Goal: Ask a question

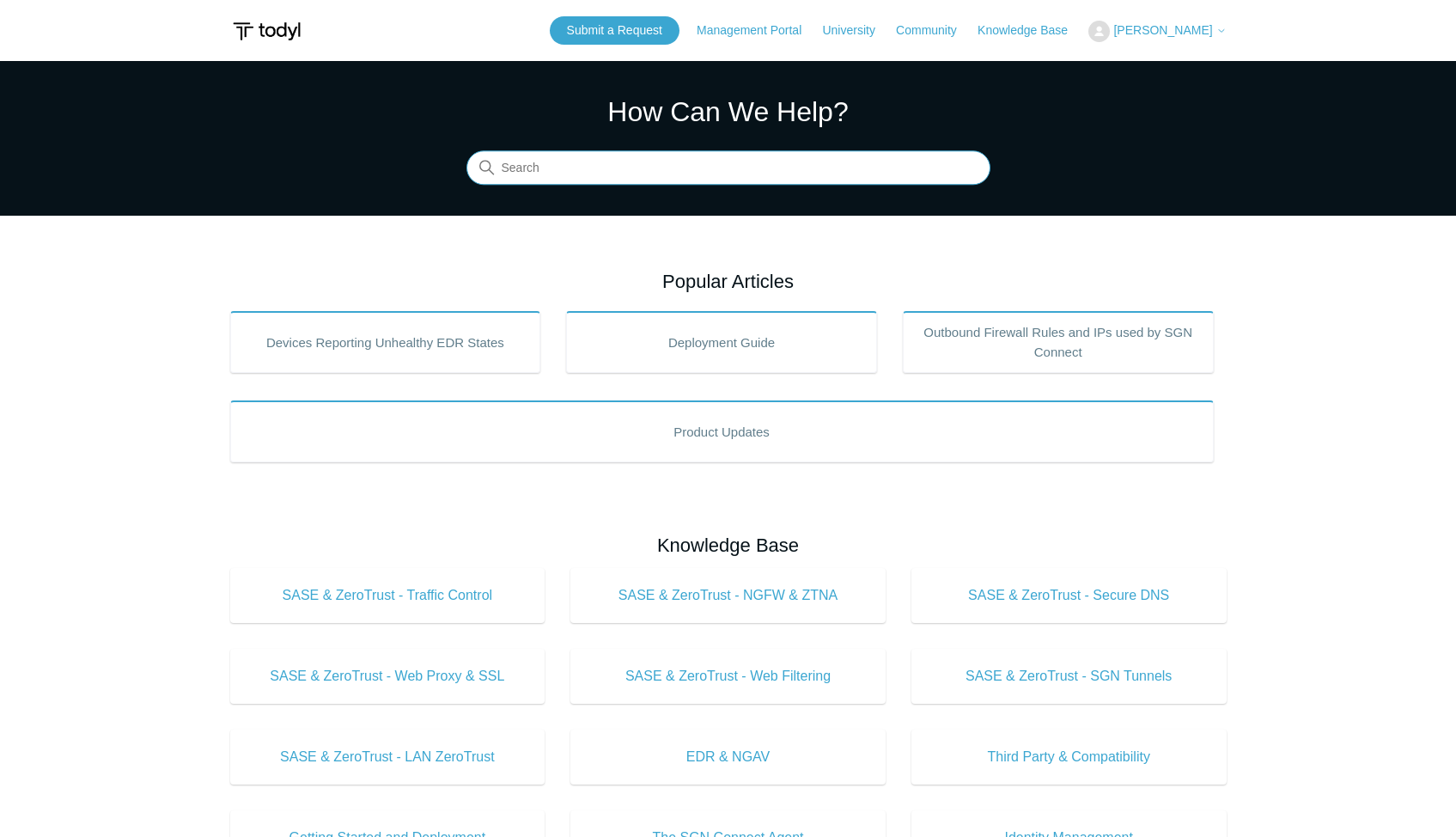
click at [550, 176] on input "Search" at bounding box center [728, 169] width 524 height 35
paste input "[PERSON_NAME] Managed Detection Type Examples"
type input "[PERSON_NAME] Managed Detection Type Examples"
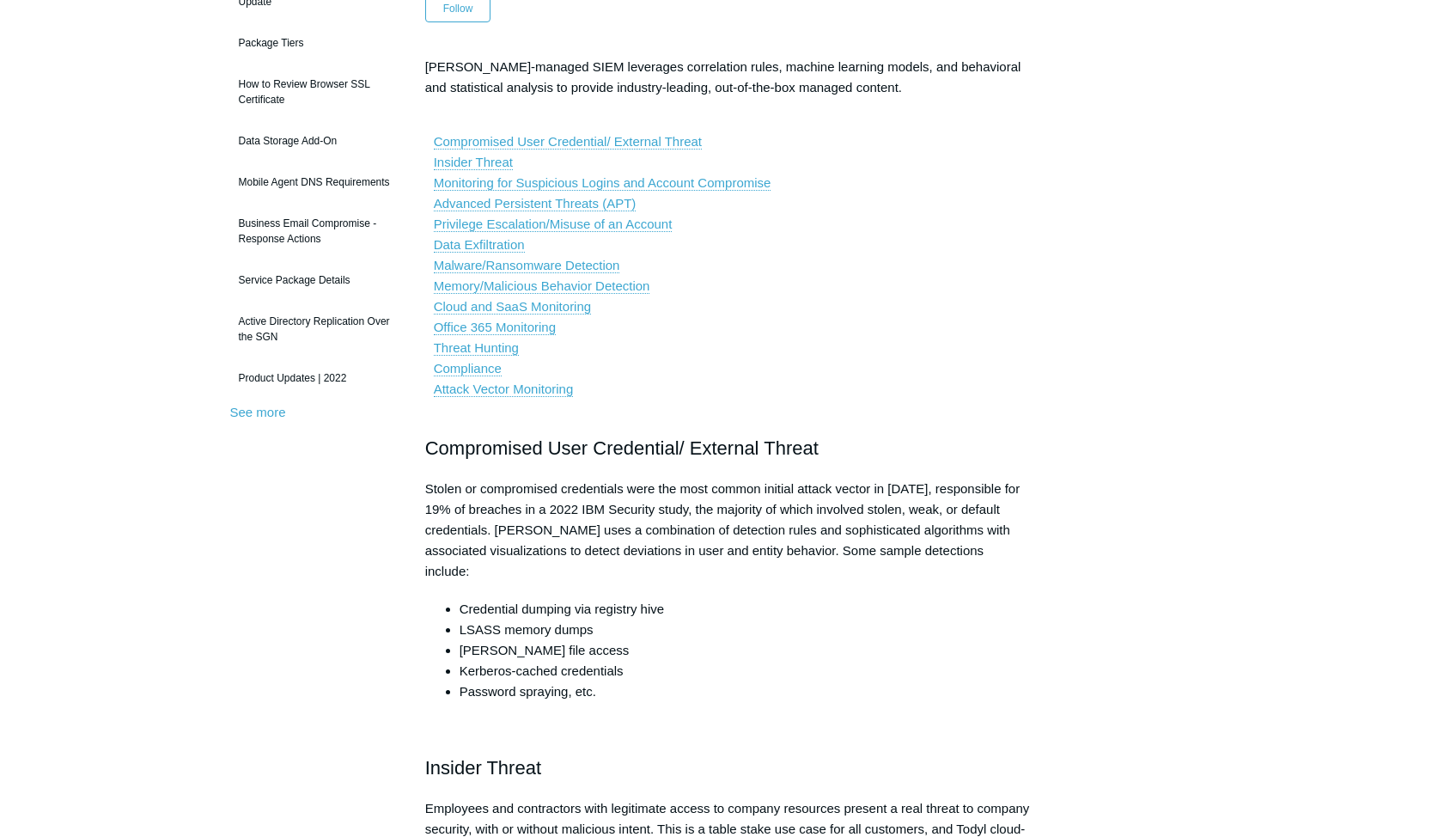
scroll to position [172, 0]
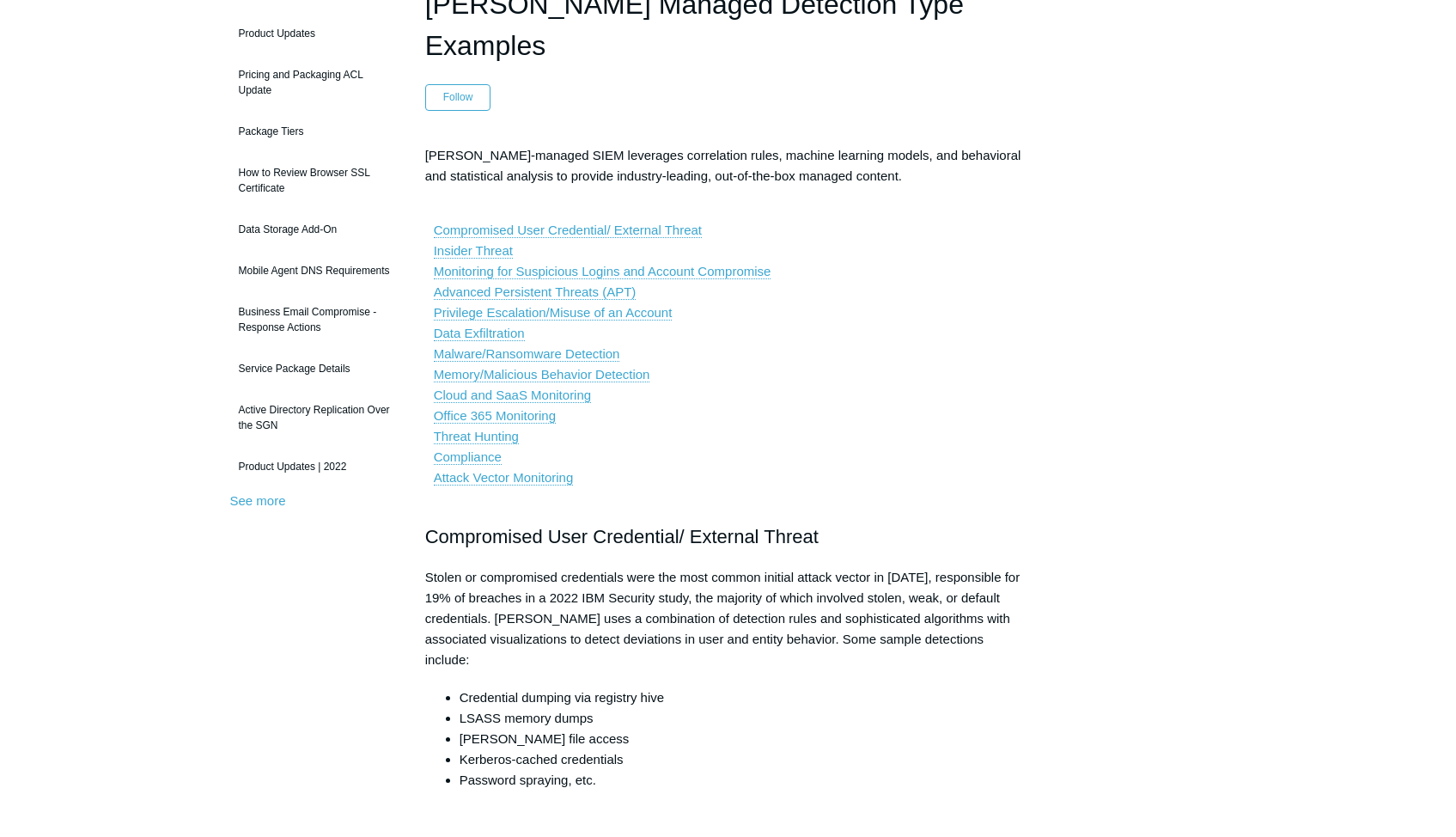
drag, startPoint x: 944, startPoint y: 482, endPoint x: 425, endPoint y: 484, distance: 519.0
copy div "Compromised User Credential/ External Threat Stolen or compromised credentials …"
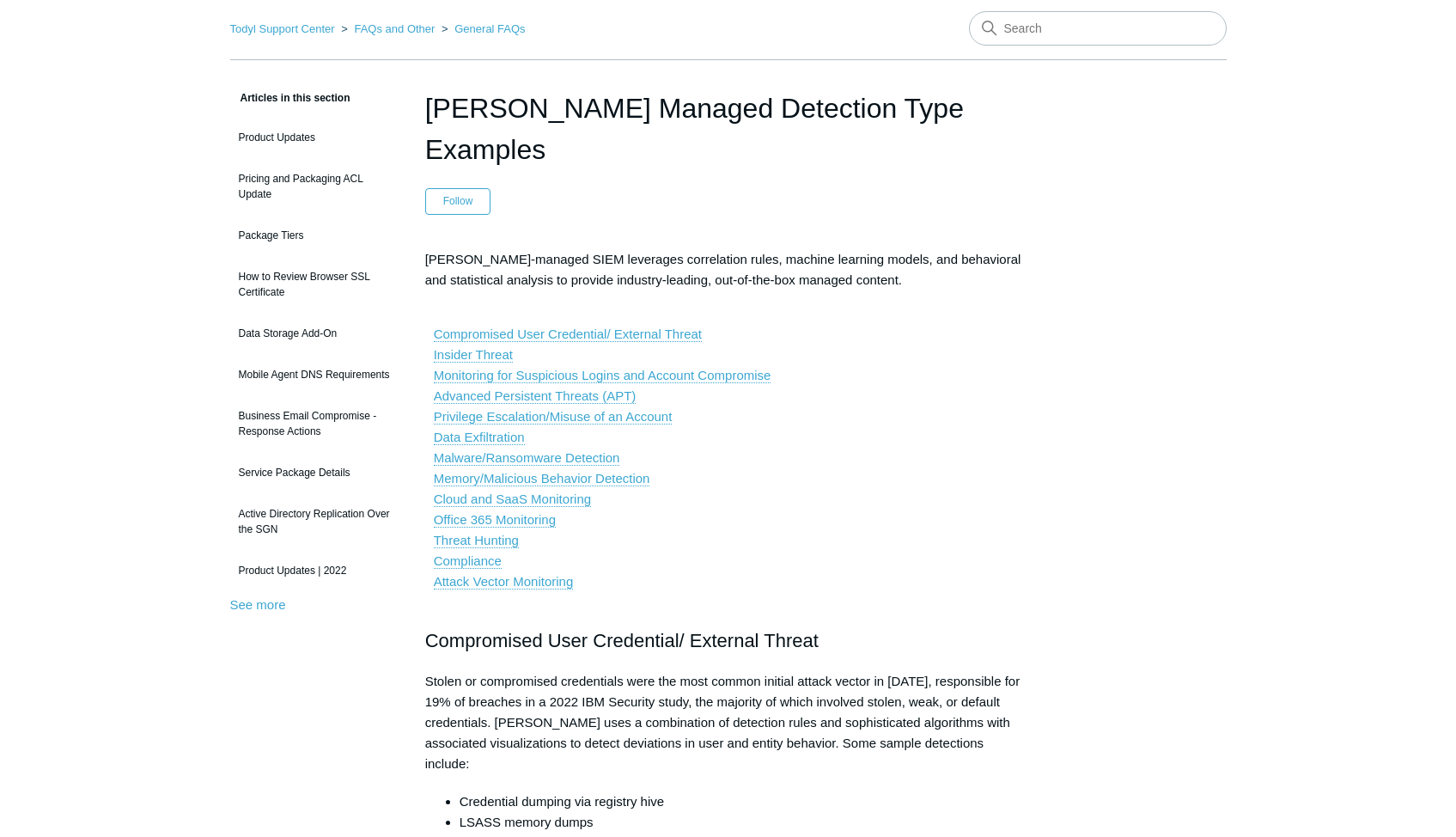
scroll to position [0, 0]
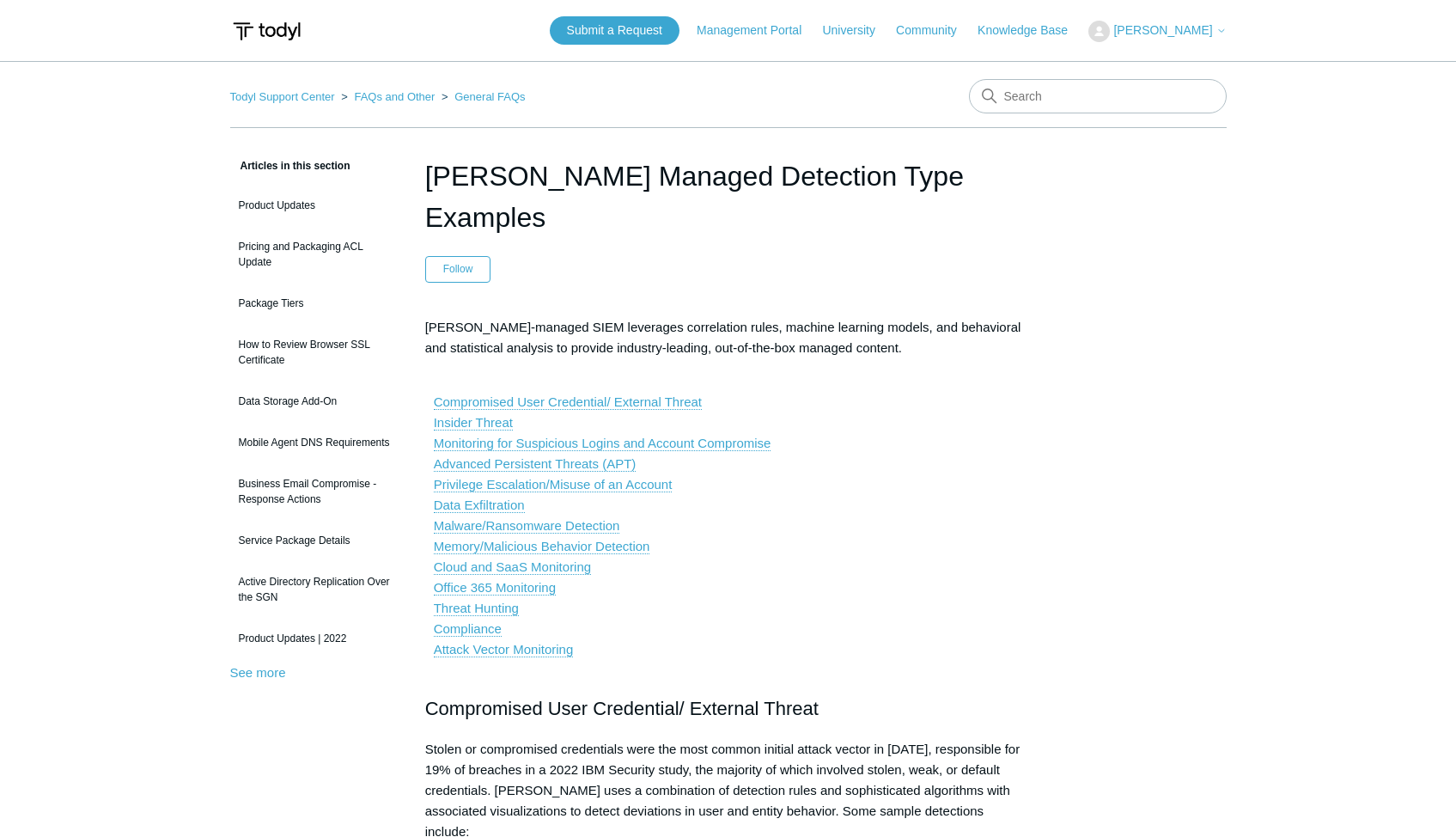
click at [615, 172] on h1 "Todyl Cloud Managed Detection Type Examples" at bounding box center [728, 196] width 607 height 83
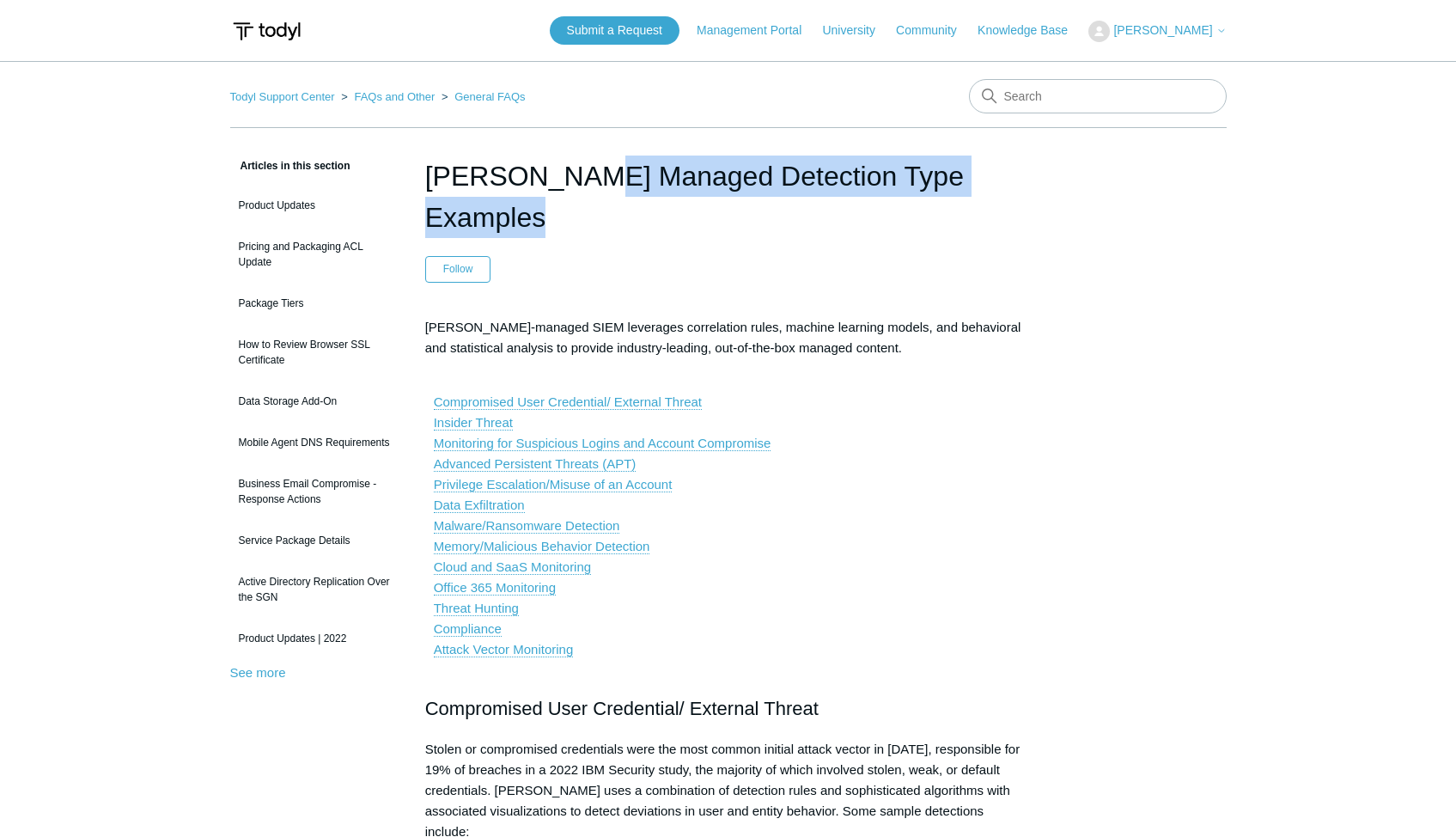
click at [615, 172] on h1 "Todyl Cloud Managed Detection Type Examples" at bounding box center [728, 196] width 607 height 83
copy header "Todyl Cloud Managed Detection Type Examples"
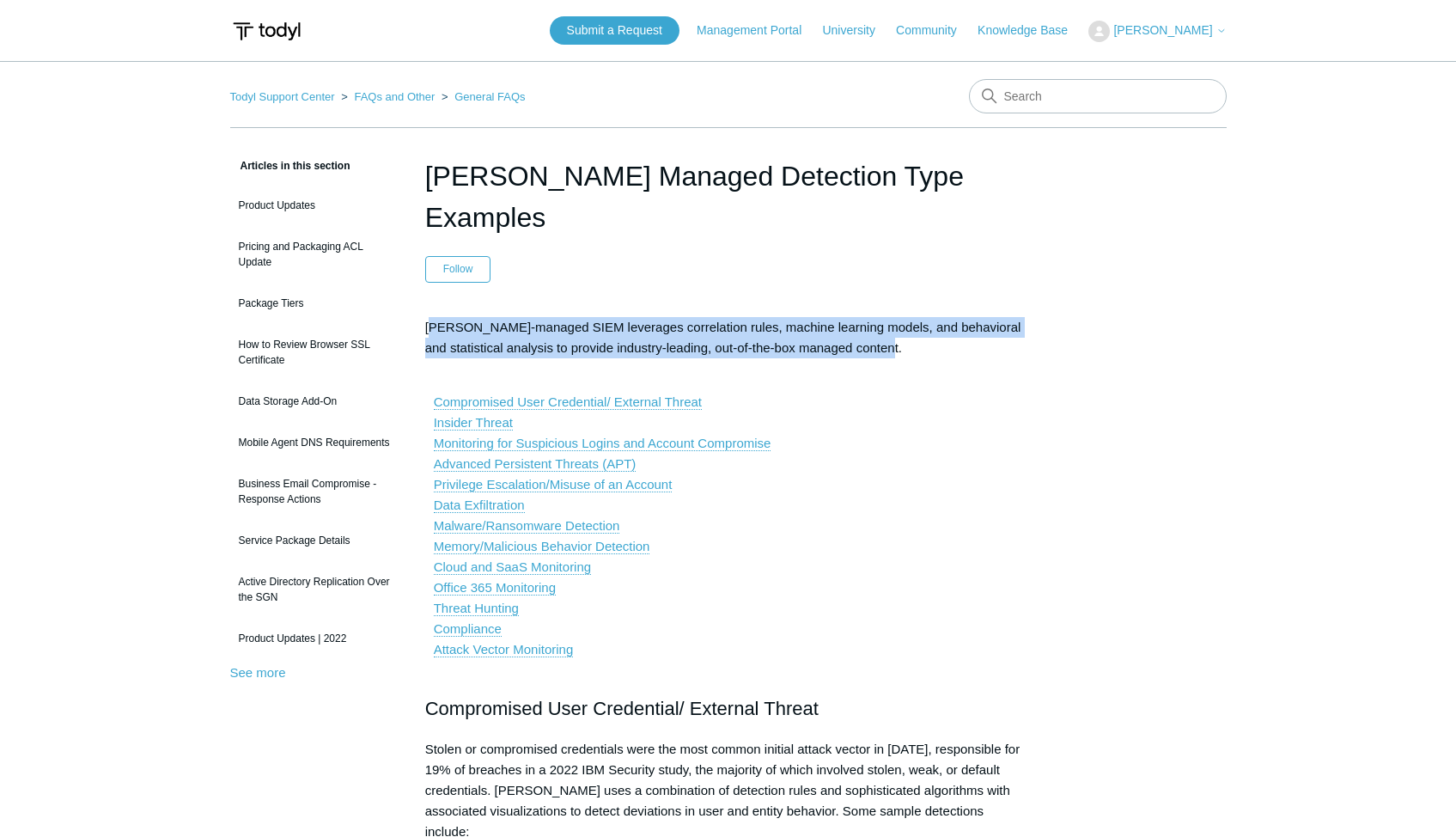
drag, startPoint x: 429, startPoint y: 289, endPoint x: 881, endPoint y: 301, distance: 452.2
click at [881, 317] on p "Todyl cloud-managed SIEM leverages correlation rules, machine learning models, …" at bounding box center [728, 337] width 607 height 41
copy p "odyl cloud-managed SIEM leverages correlation rules, machine learning models, a…"
click at [512, 518] on link "Malware/Ransomware Detection" at bounding box center [527, 526] width 186 height 16
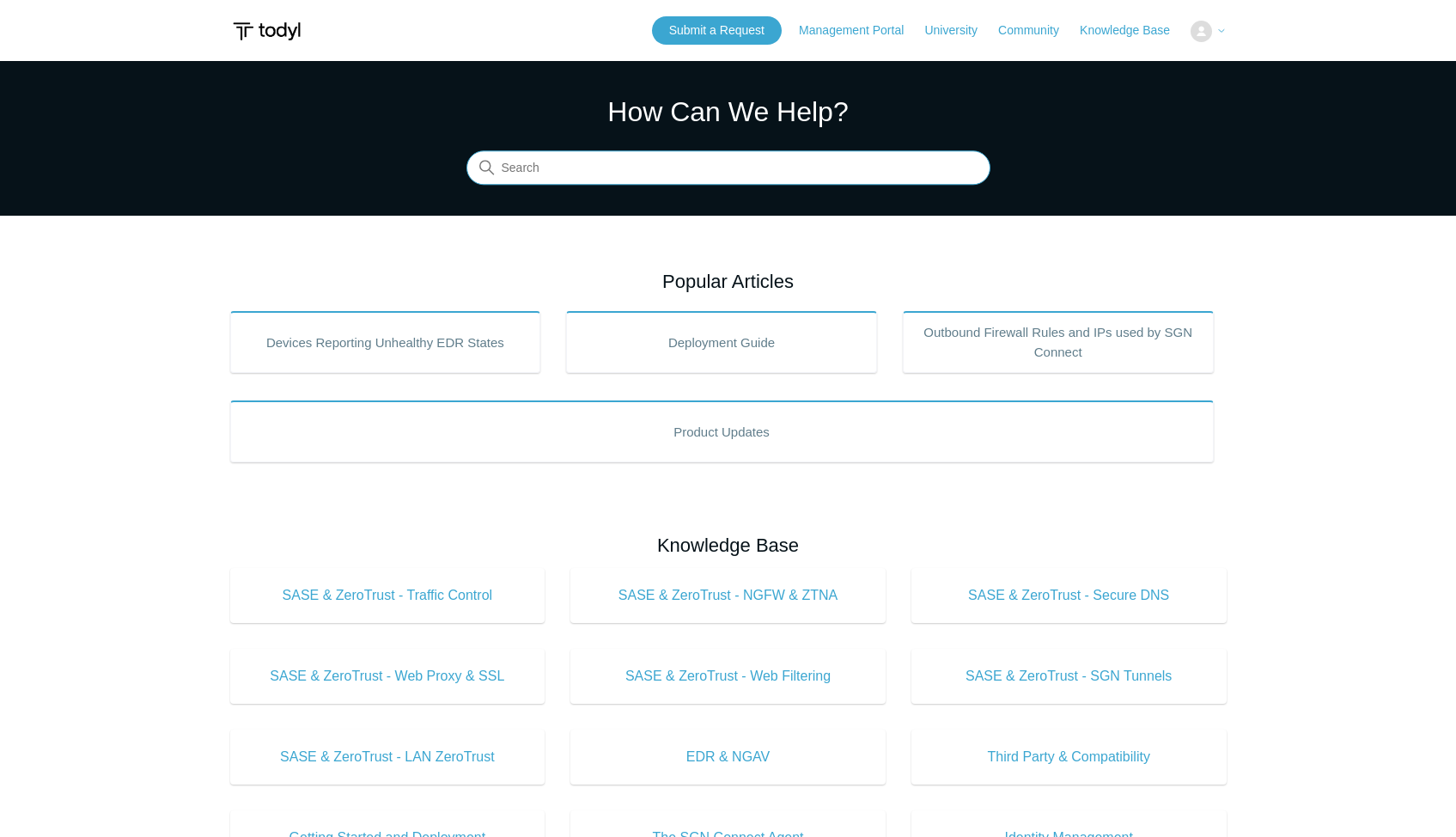
click at [555, 165] on input "Search" at bounding box center [728, 169] width 524 height 35
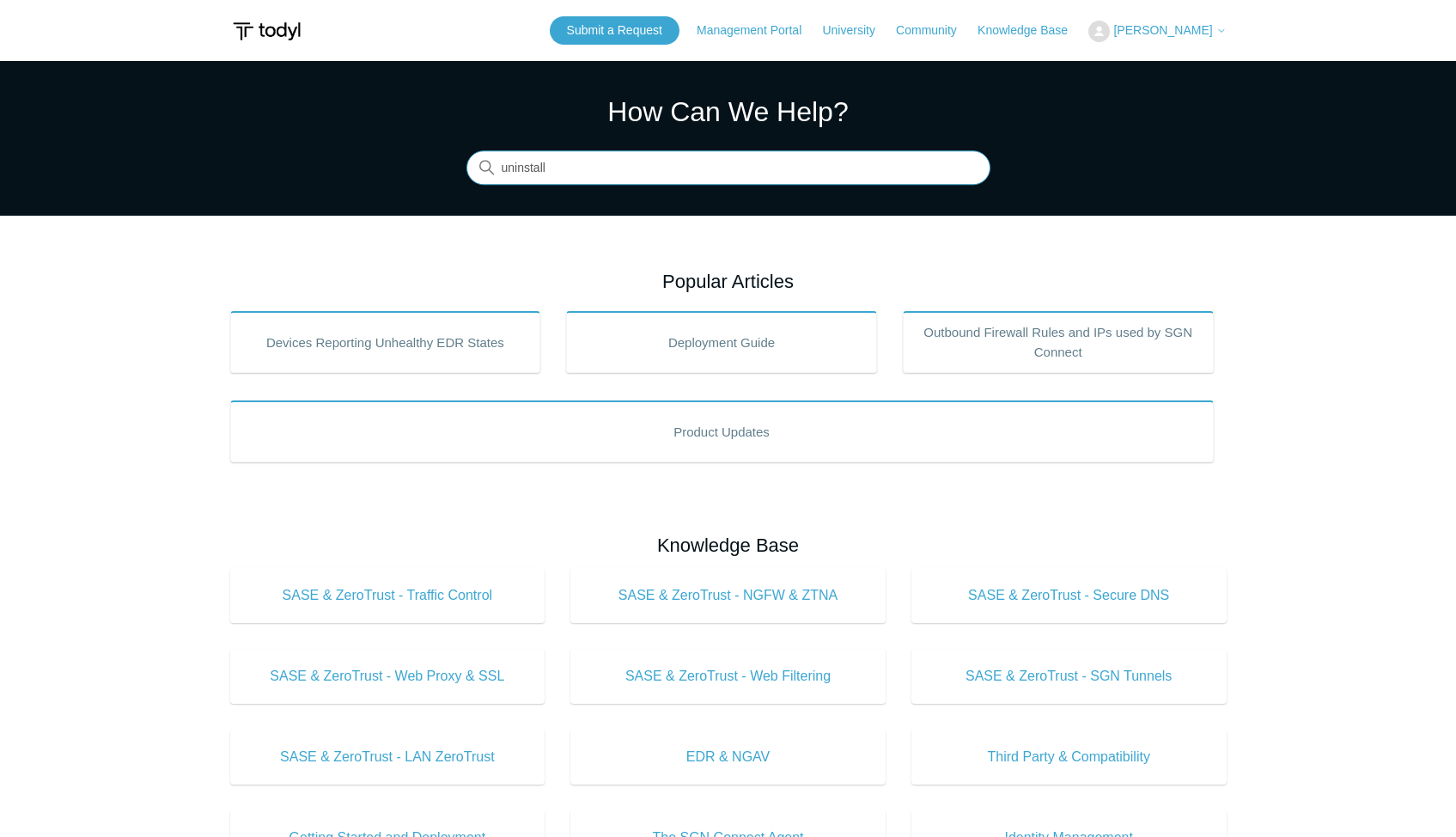
type input "uninstall"
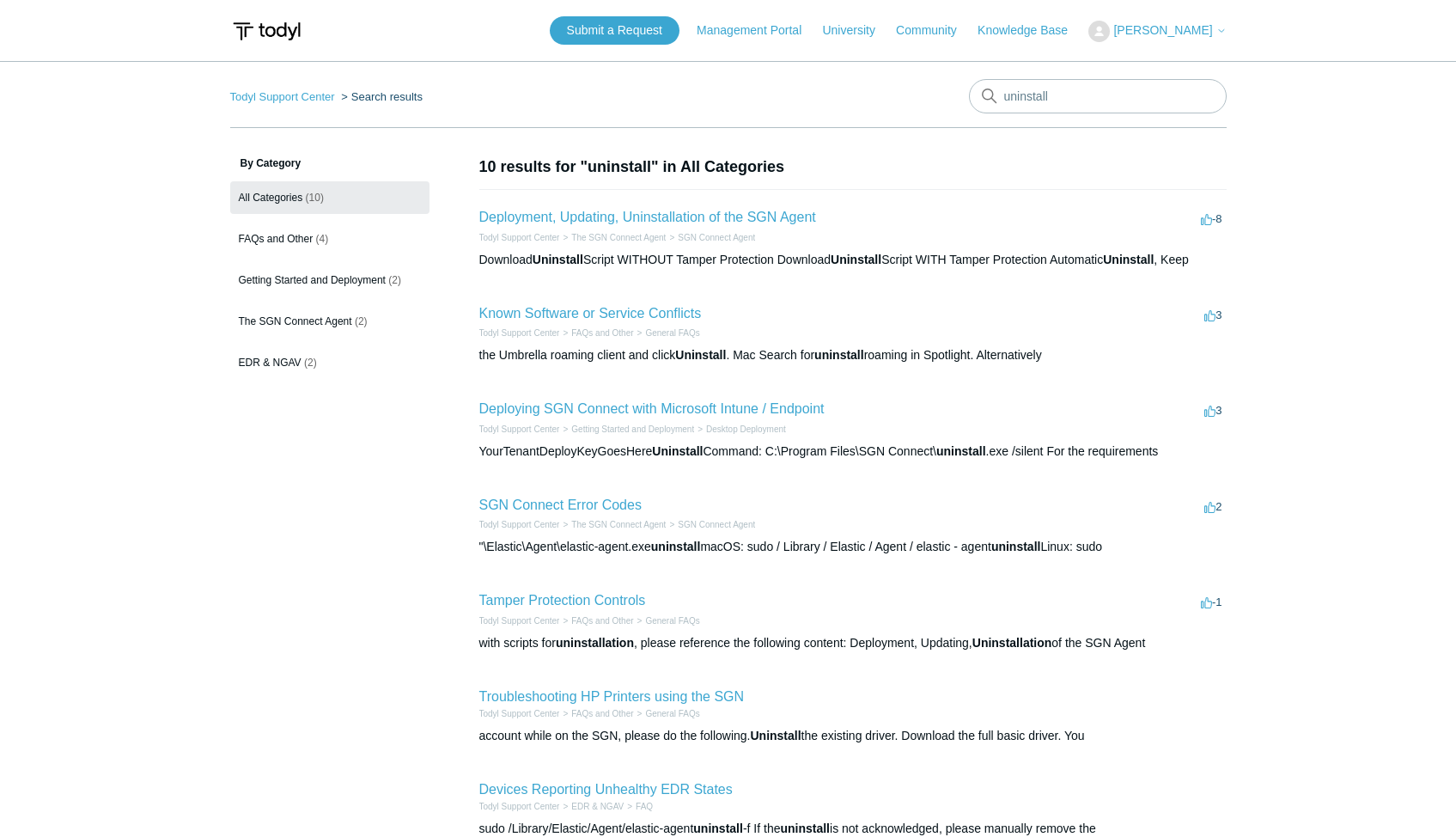
drag, startPoint x: 0, startPoint y: 0, endPoint x: 573, endPoint y: 184, distance: 601.8
click at [573, 184] on section "10 results for "uninstall" in All Categories Deployment, Updating, Uninstallati…" at bounding box center [853, 656] width 748 height 1001
drag, startPoint x: 573, startPoint y: 184, endPoint x: 650, endPoint y: 214, distance: 82.6
click at [650, 214] on link "Deployment, Updating, Uninstallation of the SGN Agent" at bounding box center [647, 216] width 336 height 15
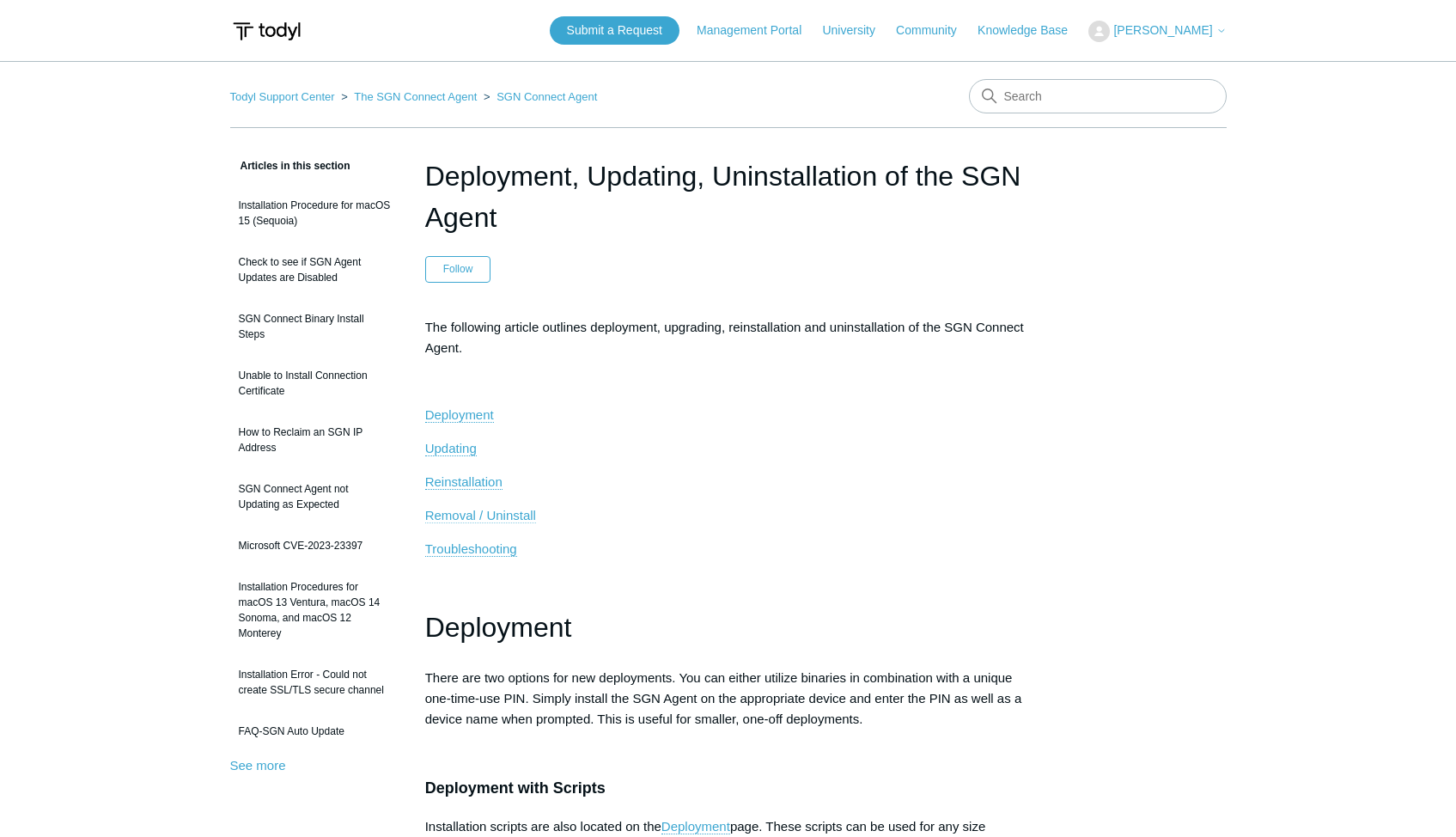
click at [462, 516] on span "Removal / Uninstall" at bounding box center [480, 515] width 110 height 15
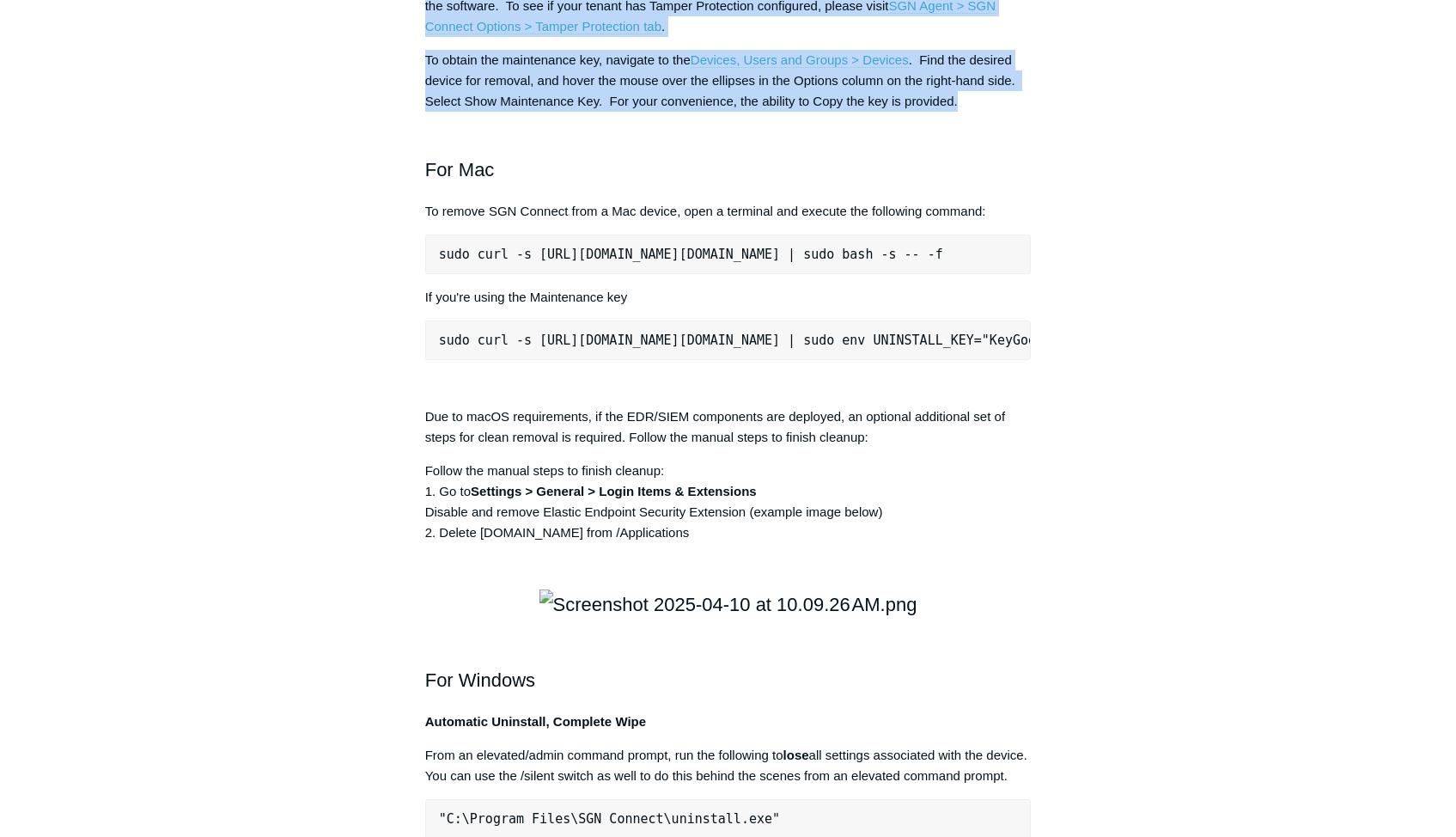
drag, startPoint x: 978, startPoint y: 351, endPoint x: 416, endPoint y: 219, distance: 577.3
click at [416, 219] on article "Deployment, Updating, Uninstallation of the SGN Agent Follow Not yet followed b…" at bounding box center [728, 373] width 658 height 4886
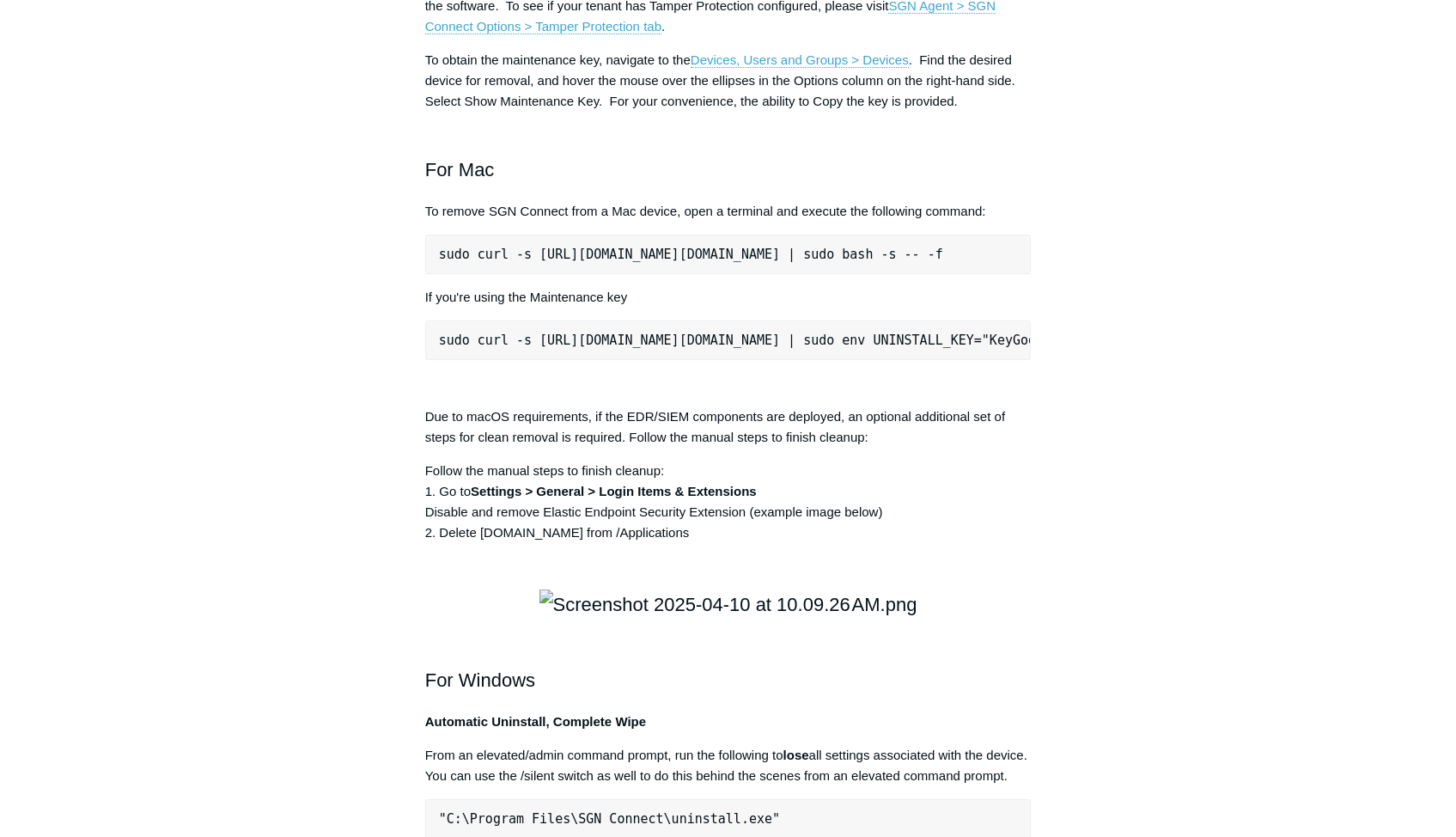
drag, startPoint x: 416, startPoint y: 219, endPoint x: 623, endPoint y: 197, distance: 208.2
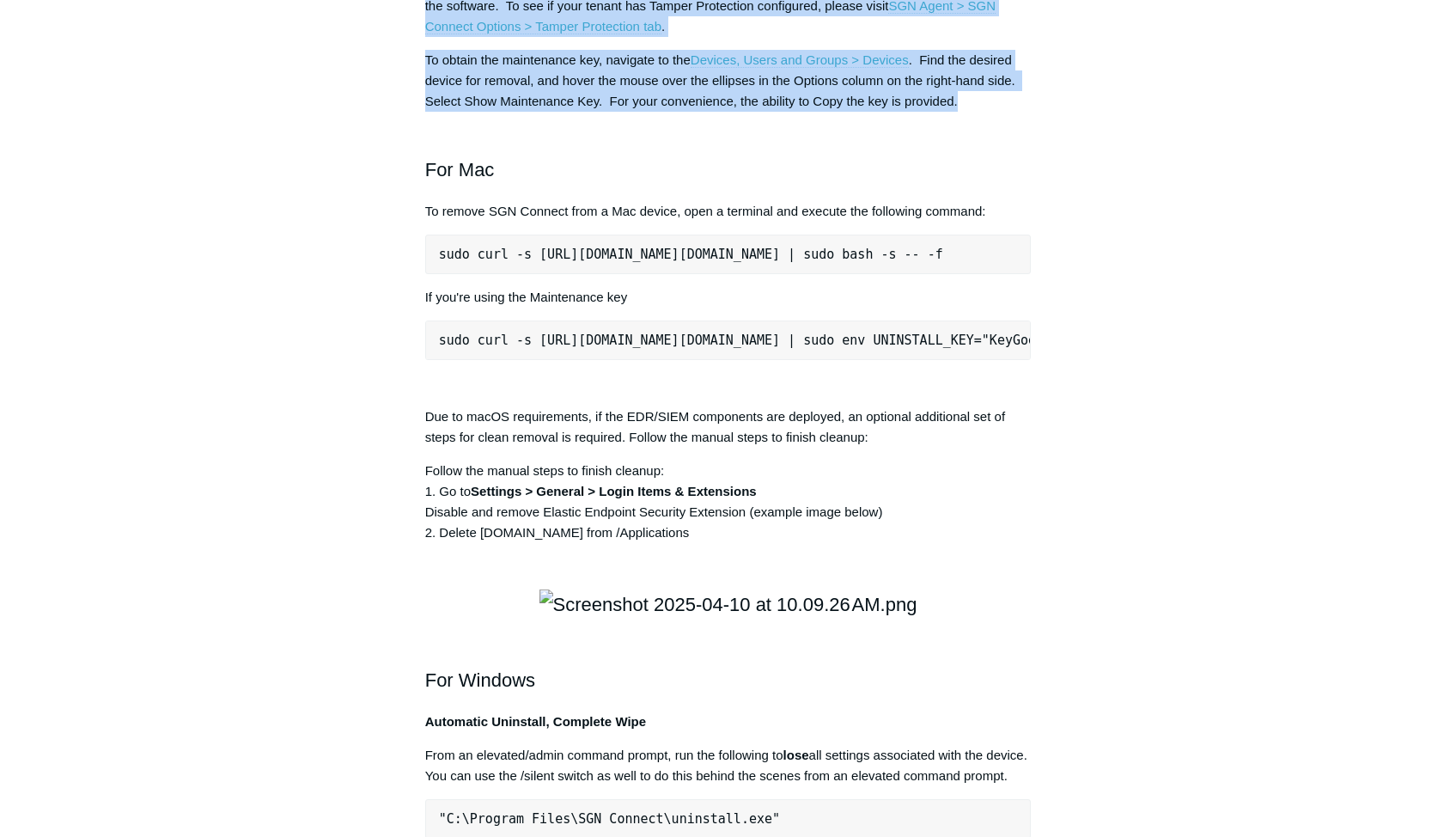
drag, startPoint x: 972, startPoint y: 344, endPoint x: 447, endPoint y: 202, distance: 543.9
click at [447, 202] on div "The following article outlines deployment, upgrading, reinstallation and uninst…" at bounding box center [728, 87] width 607 height 3989
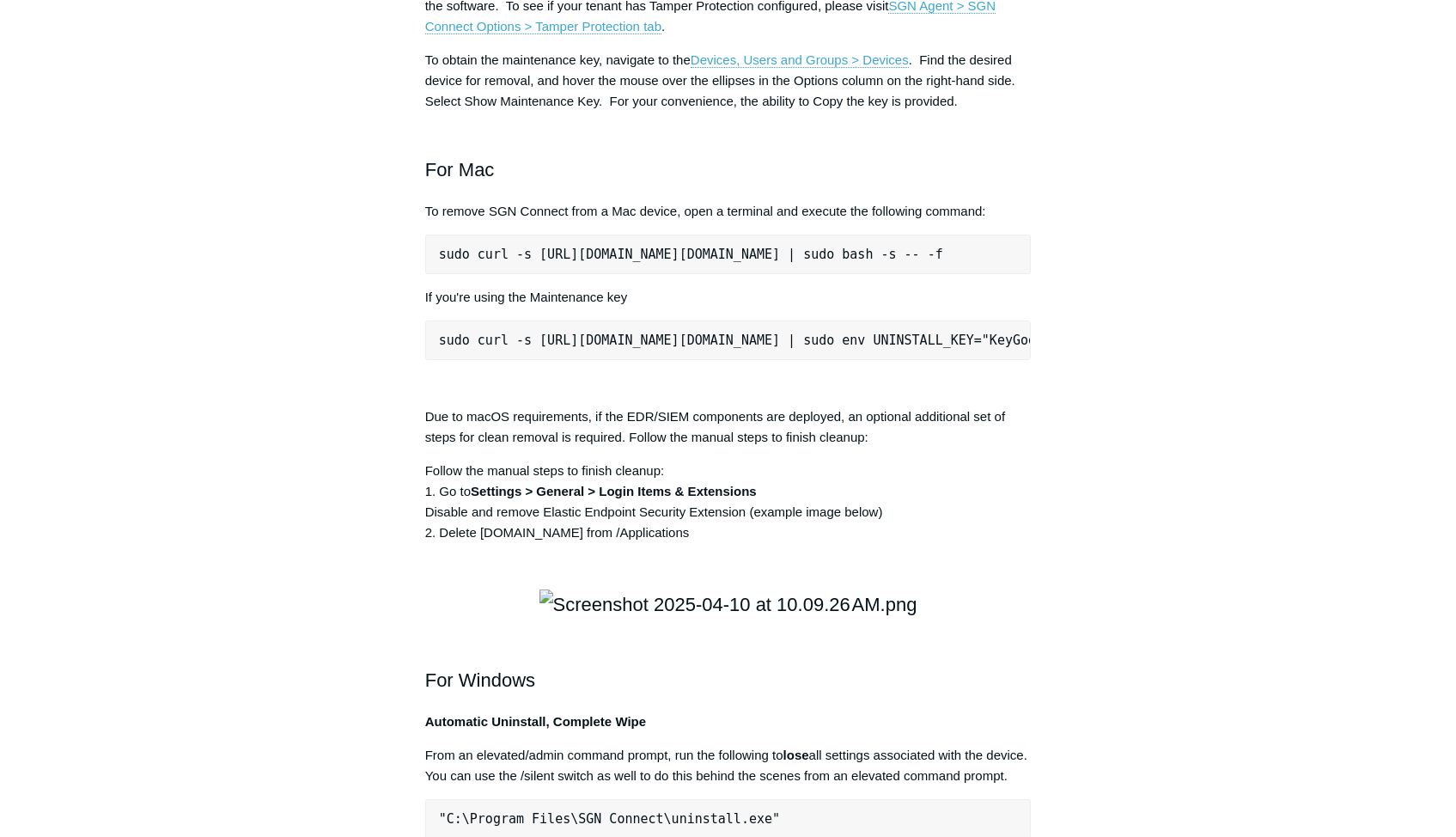
click at [695, 184] on h2 "For Mac" at bounding box center [728, 154] width 607 height 60
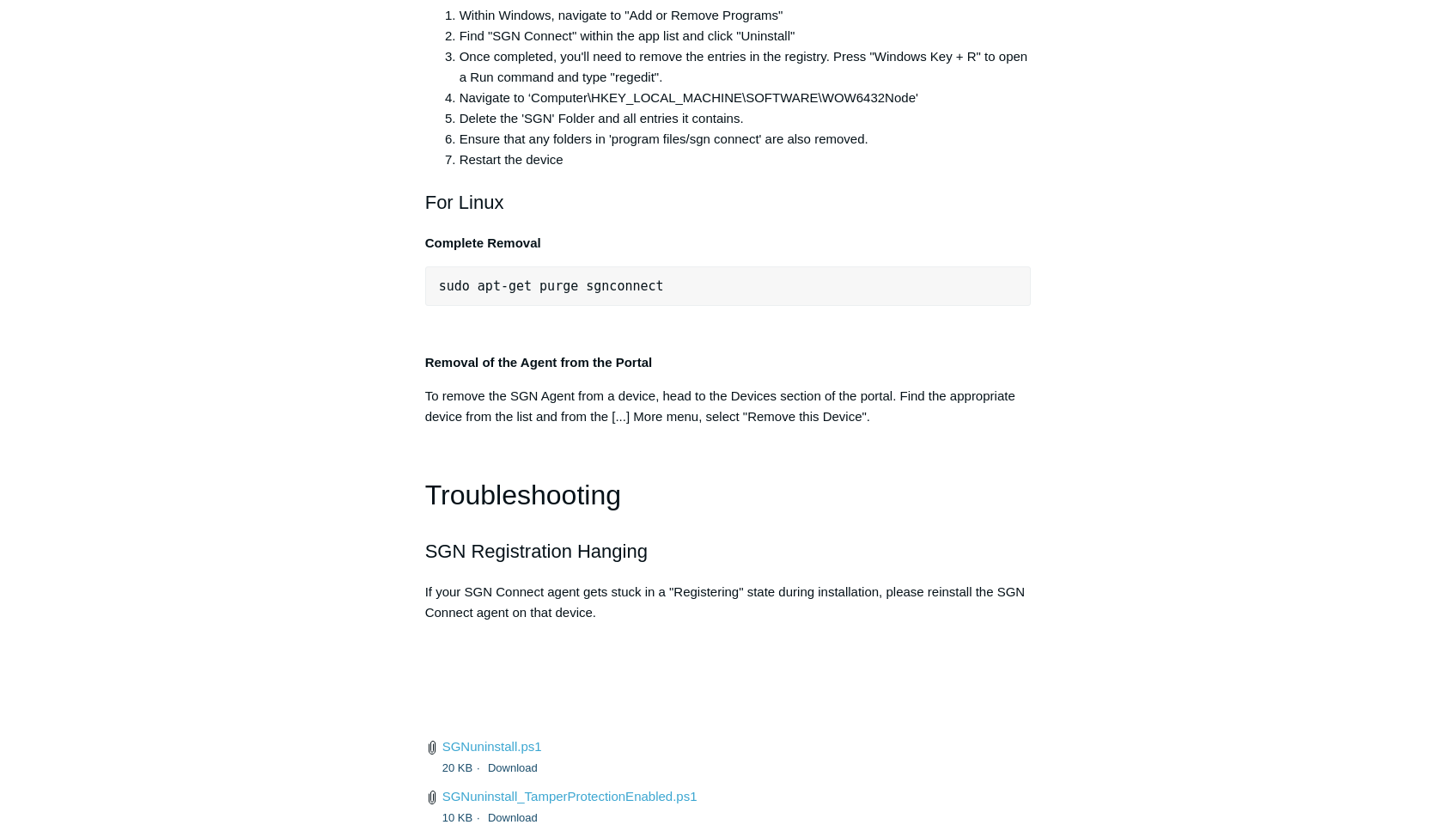
scroll to position [3427, 0]
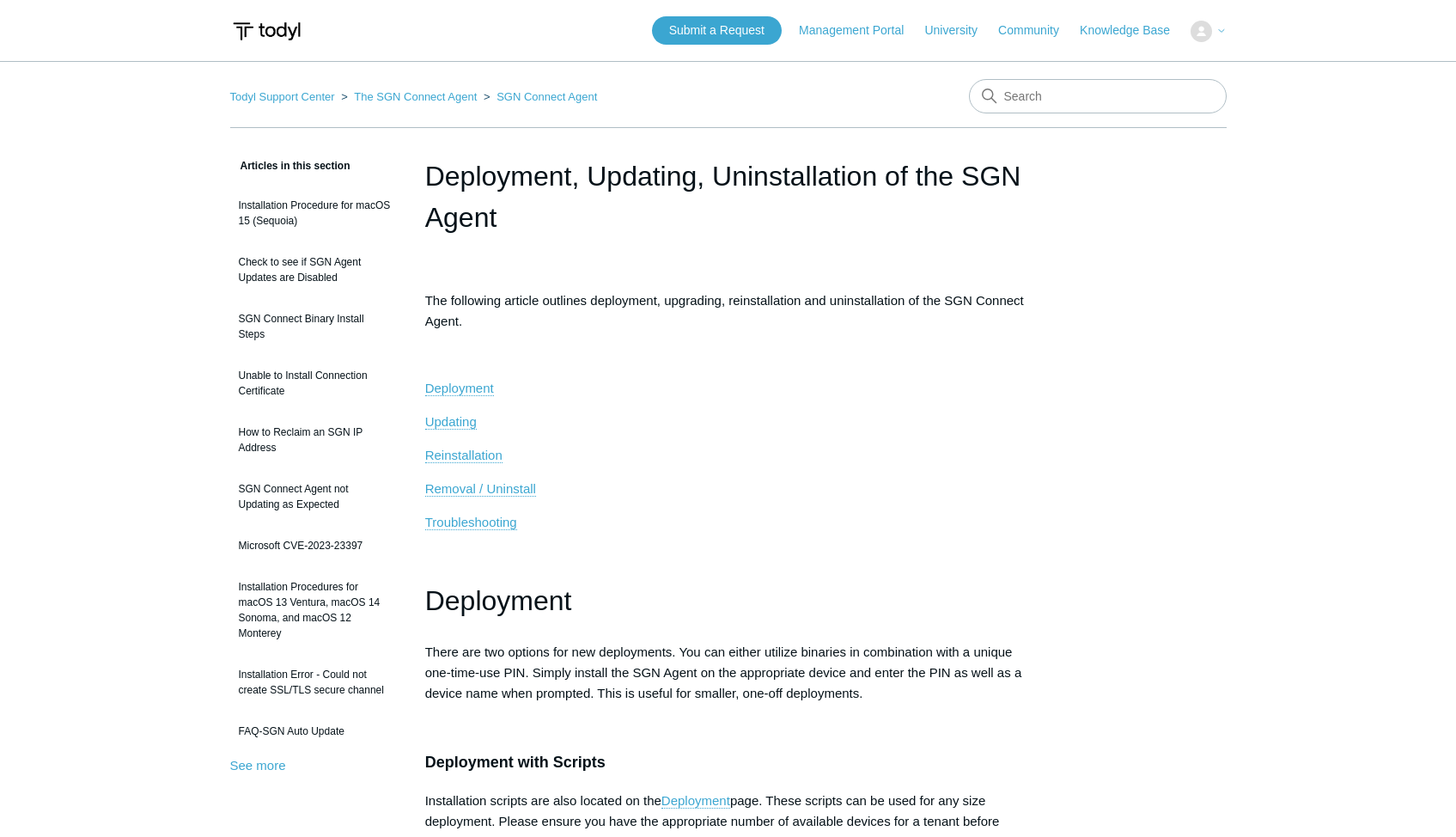
scroll to position [3427, 0]
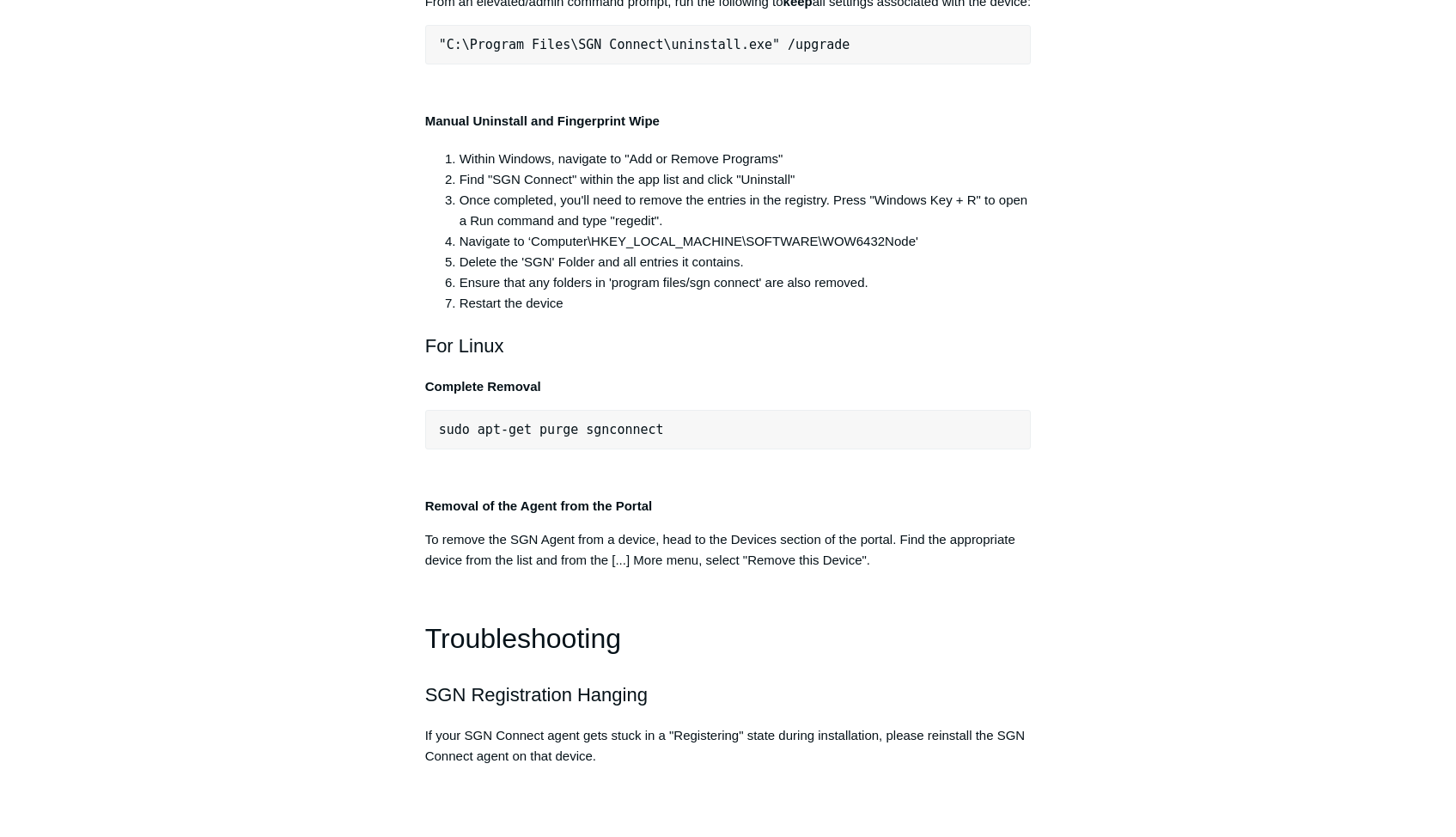
drag, startPoint x: 0, startPoint y: 0, endPoint x: 373, endPoint y: 429, distance: 568.5
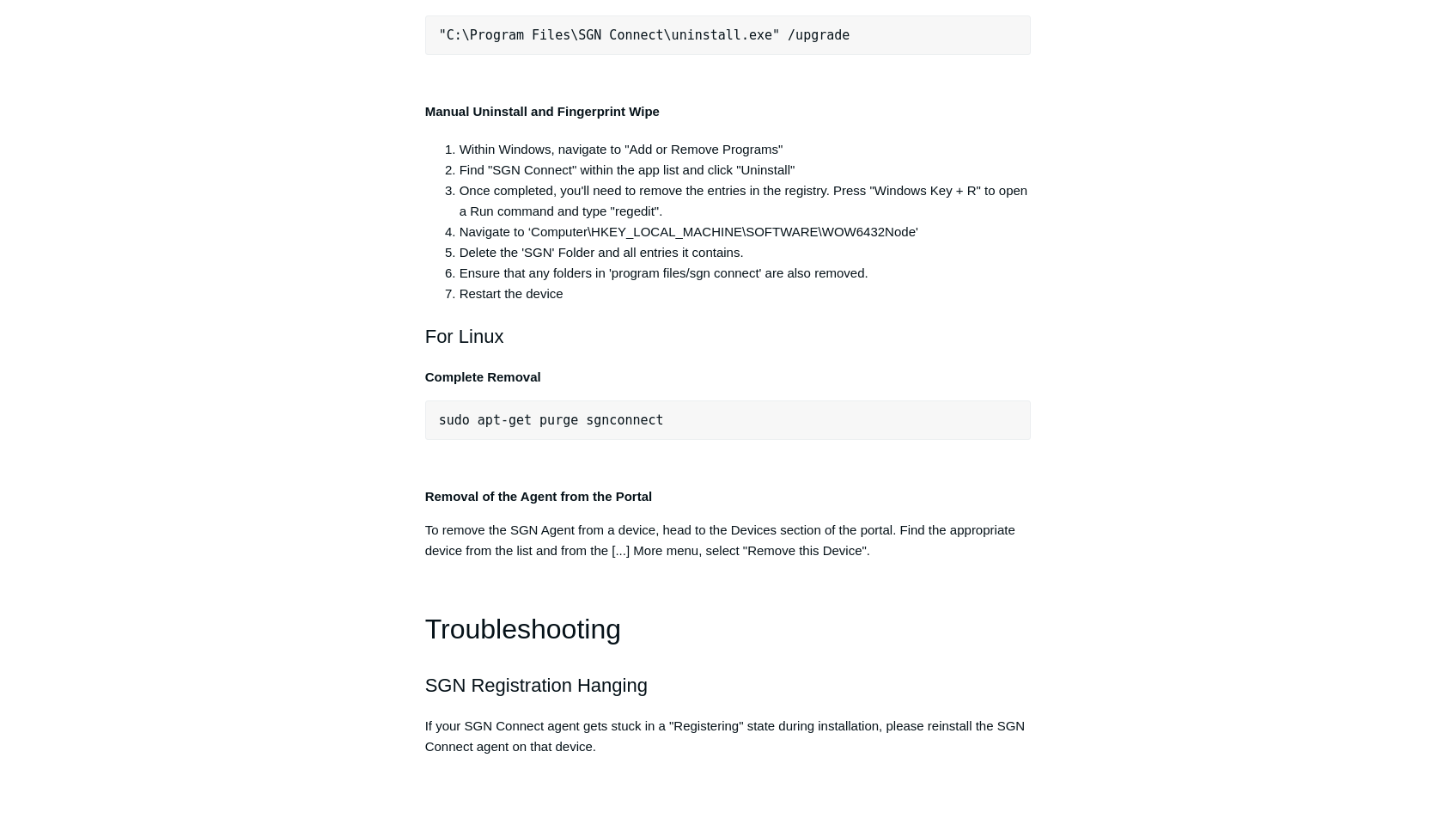
drag, startPoint x: 426, startPoint y: 116, endPoint x: 921, endPoint y: 590, distance: 685.3
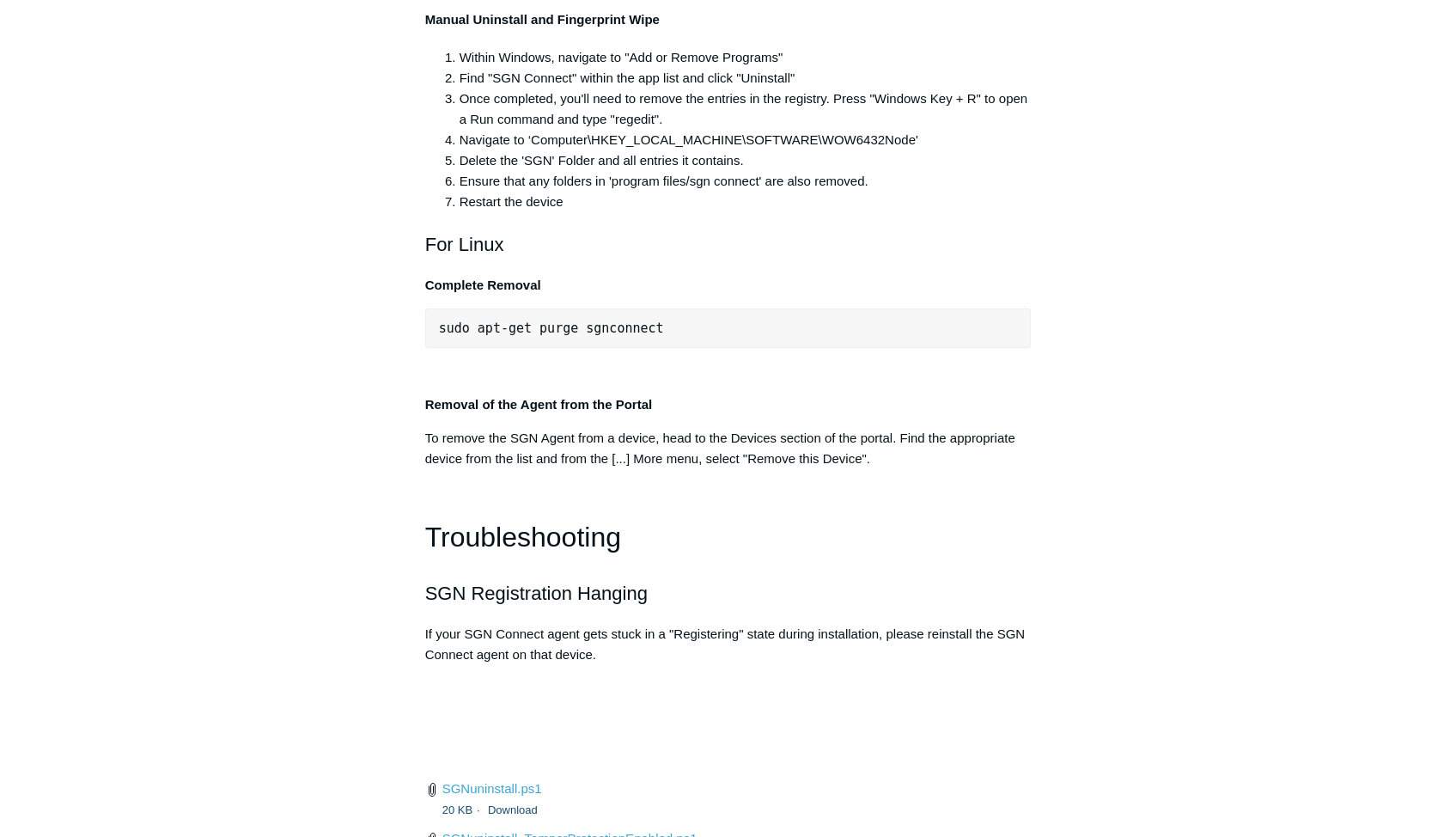
scroll to position [3438, 0]
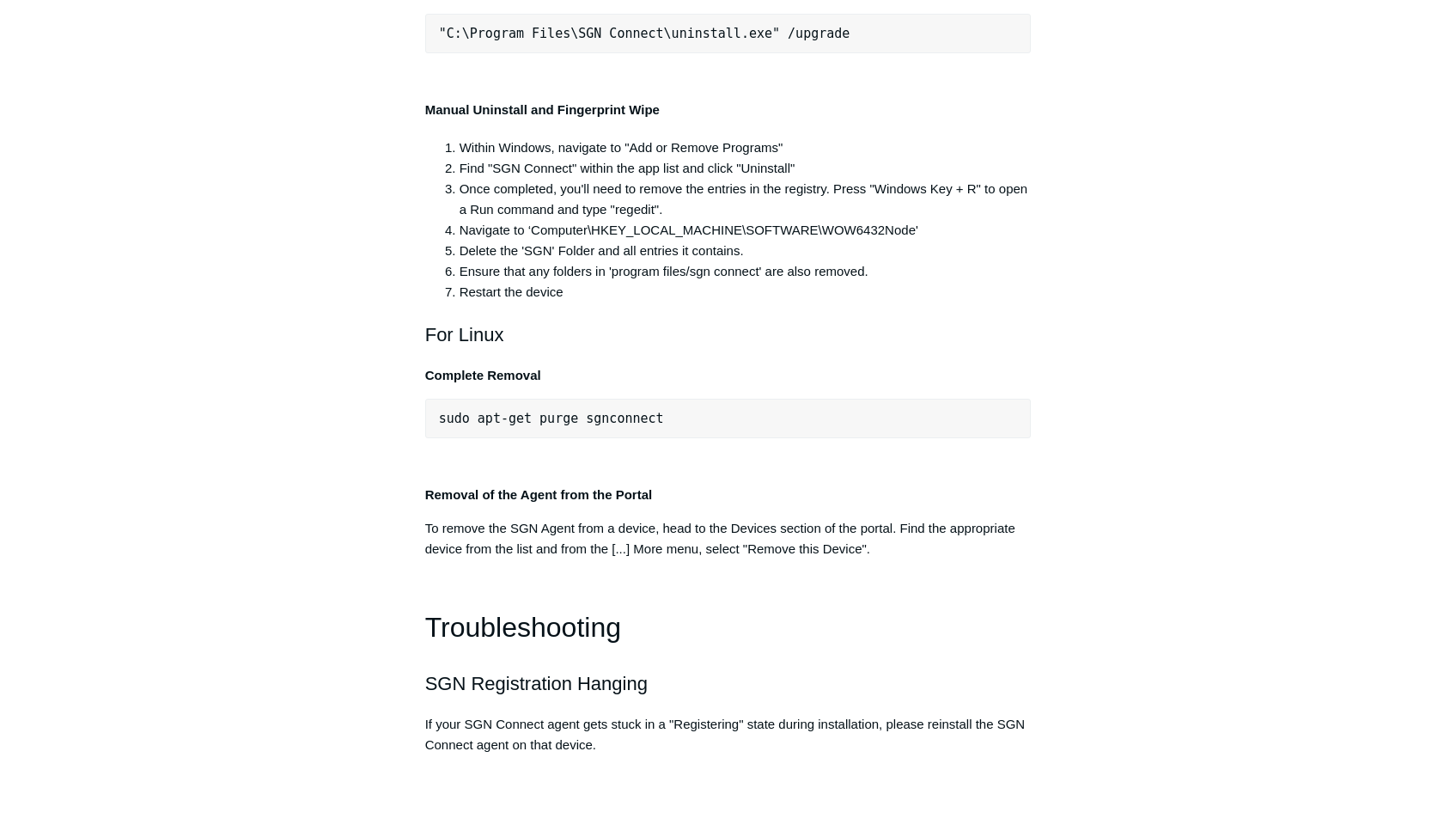
drag, startPoint x: 771, startPoint y: 565, endPoint x: 421, endPoint y: 119, distance: 566.9
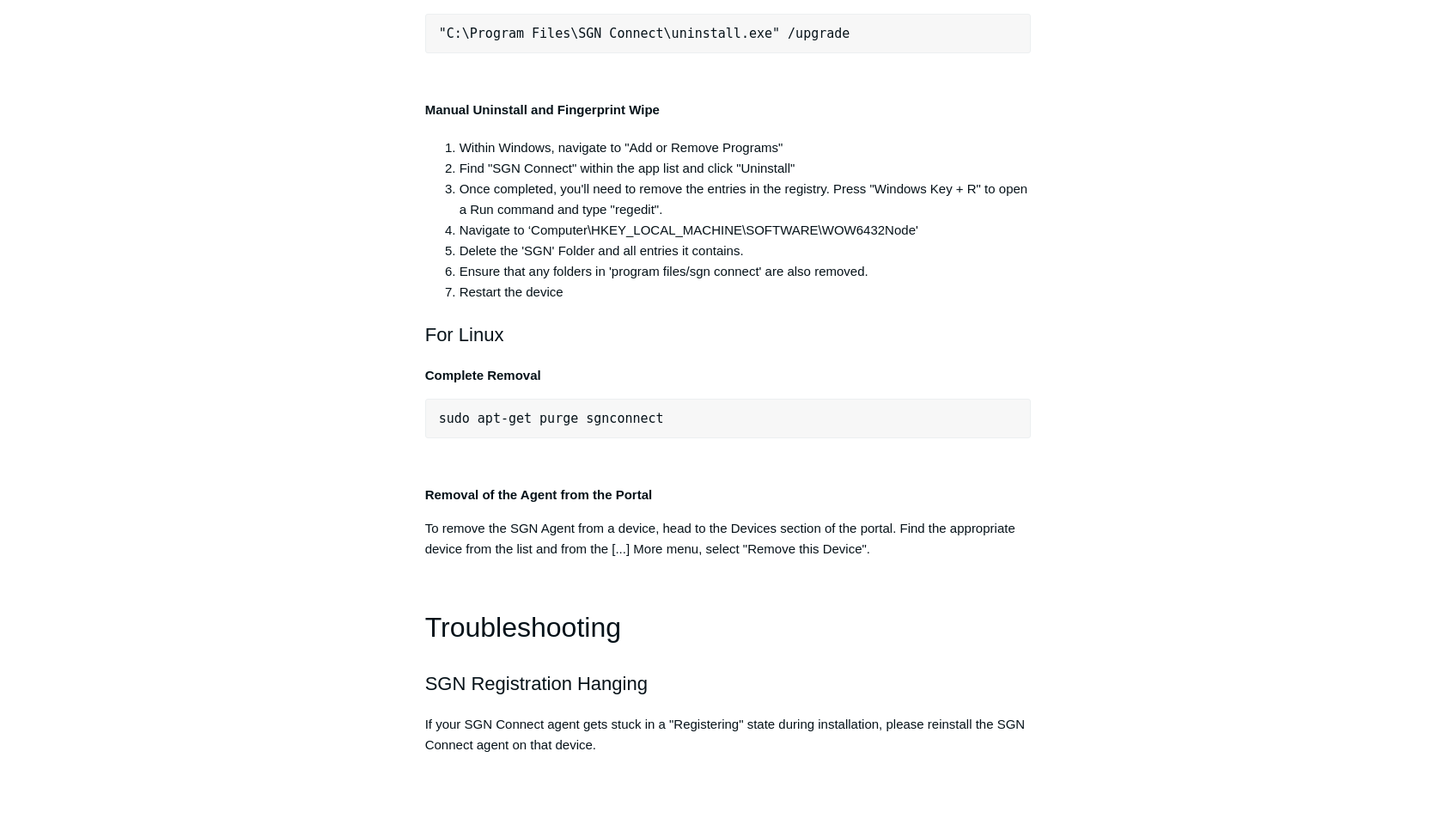
copy div "For Windows Automatic Uninstall, Complete Wipe From an elevated/admin command p…"
drag, startPoint x: 825, startPoint y: 459, endPoint x: 418, endPoint y: 115, distance: 532.9
copy div "For Windows Automatic Uninstall, Complete Wipe From an elevated/admin command p…"
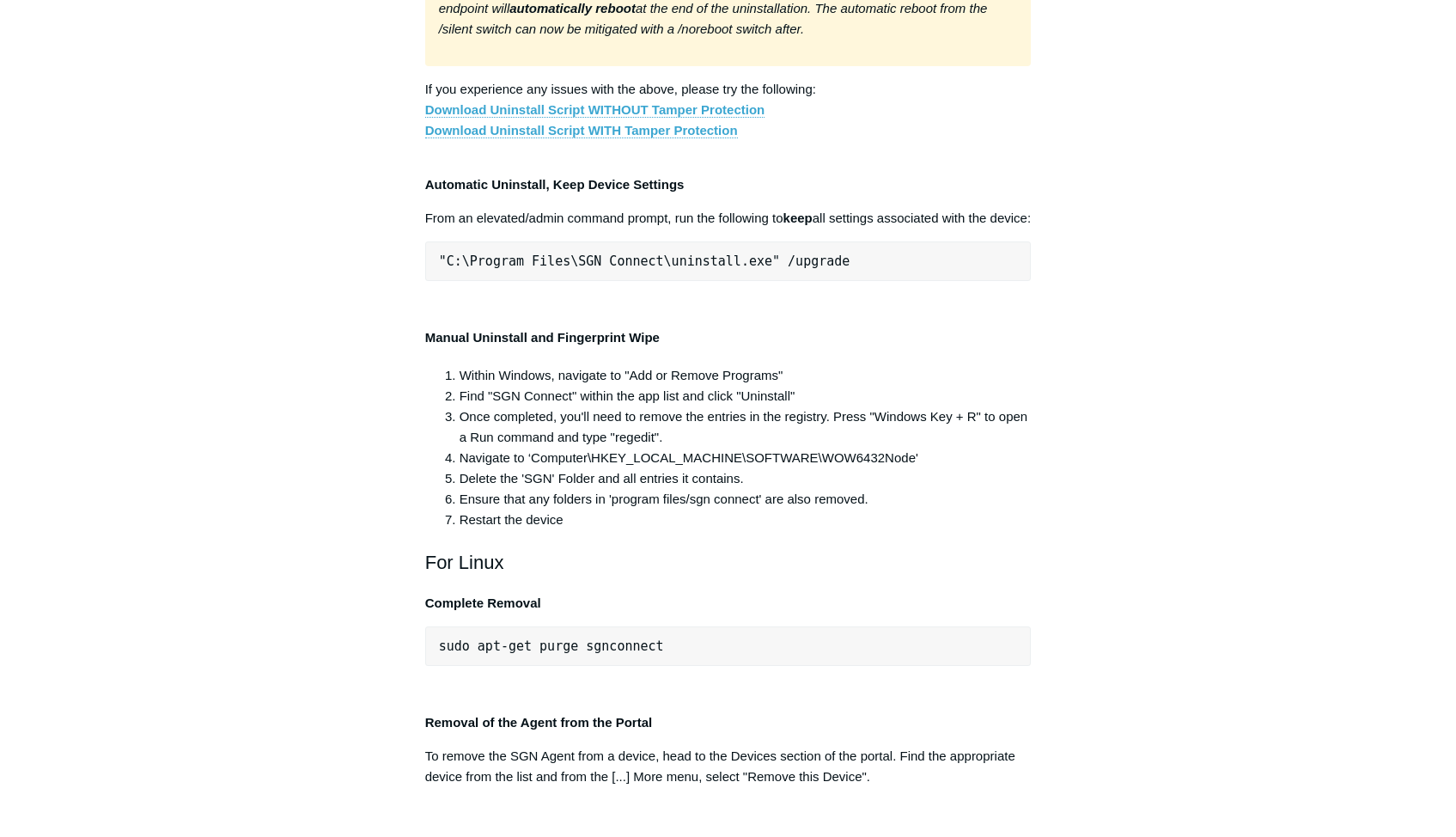
scroll to position [3352, 0]
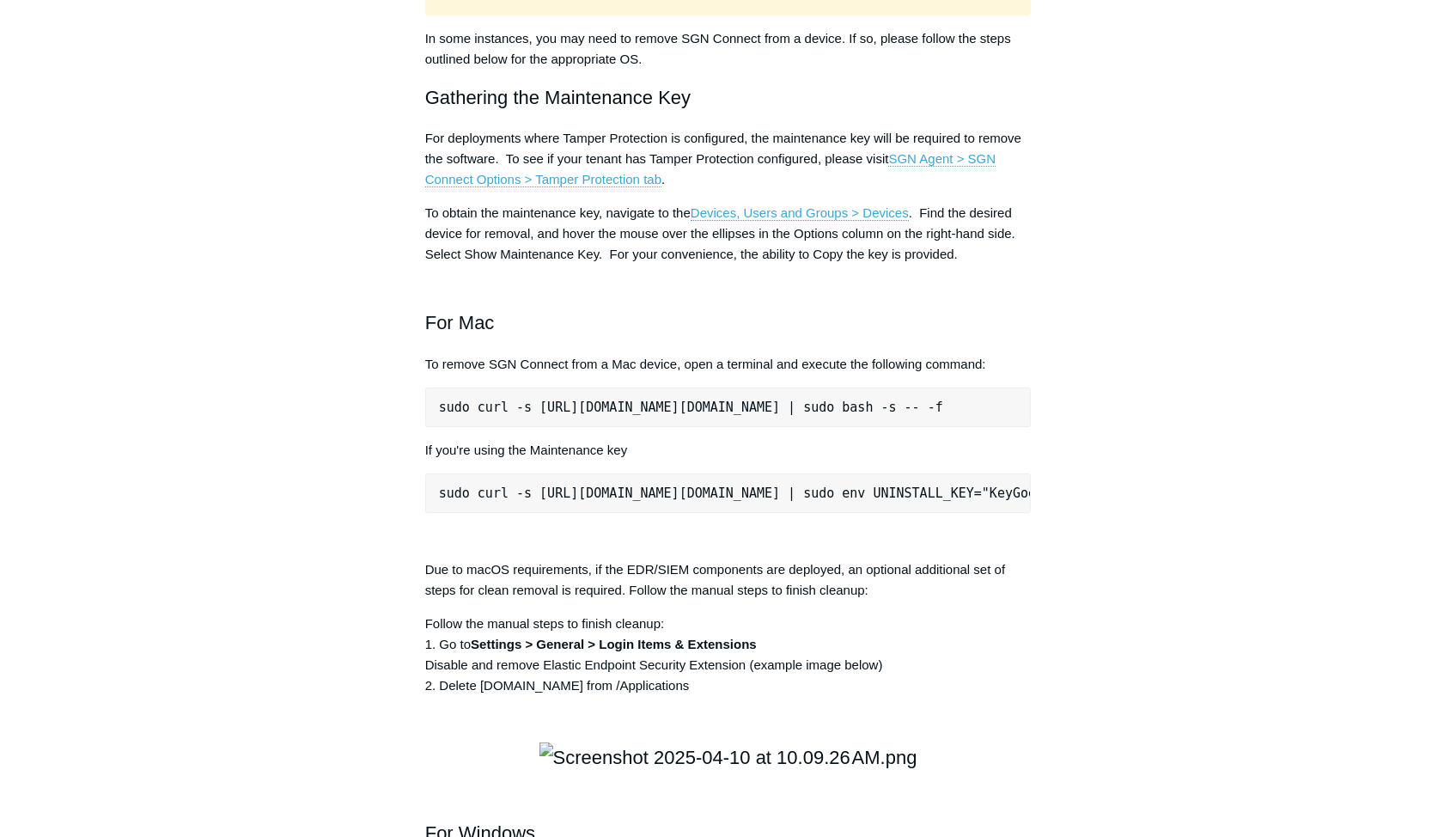
scroll to position [2064, 0]
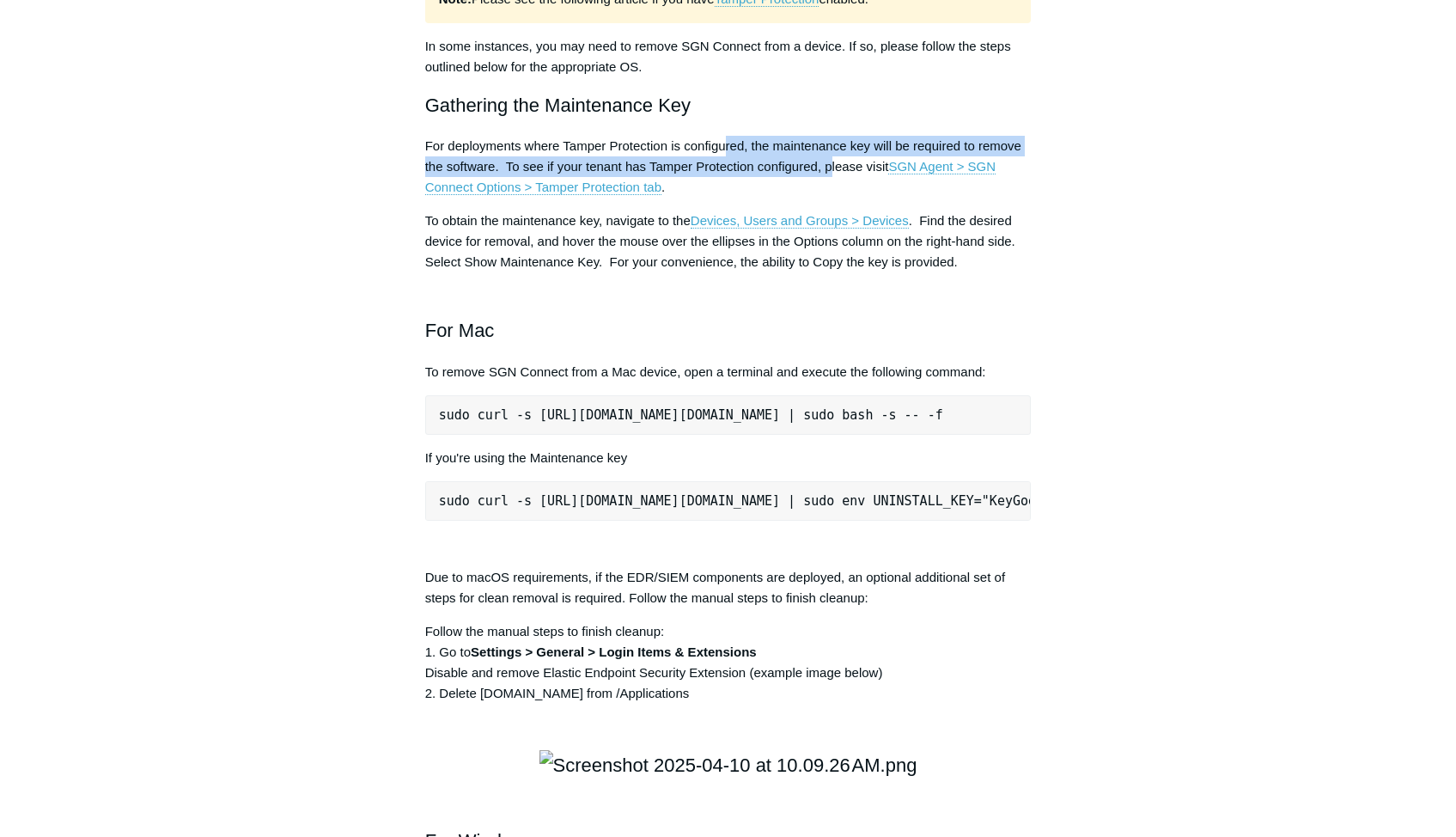
drag, startPoint x: 771, startPoint y: 381, endPoint x: 833, endPoint y: 422, distance: 74.3
click at [833, 422] on div "The following article outlines deployment, upgrading, reinstallation and uninst…" at bounding box center [728, 248] width 607 height 3989
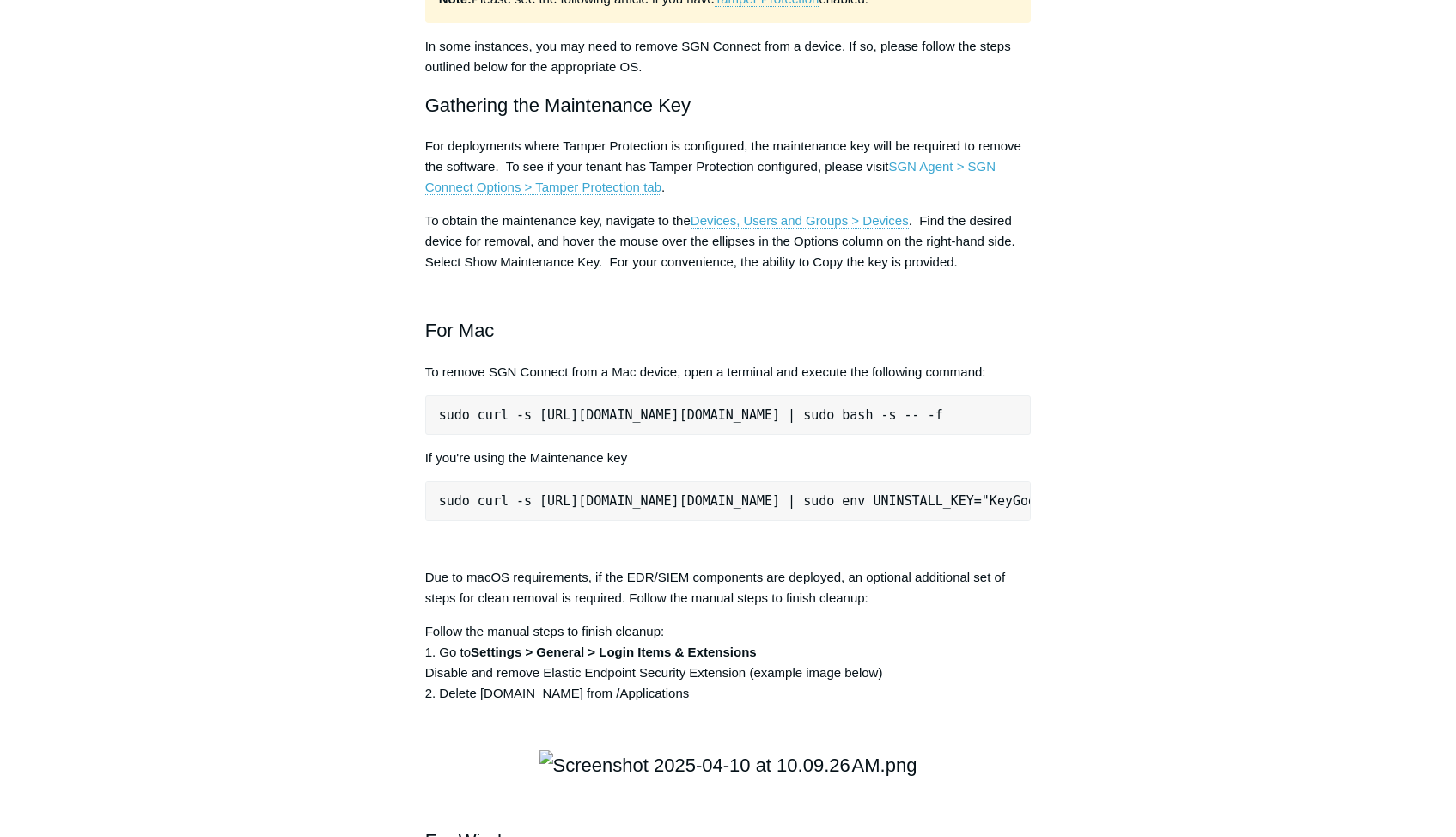
drag, startPoint x: 833, startPoint y: 422, endPoint x: 839, endPoint y: 445, distance: 23.8
click at [839, 197] on p "For deployments where Tamper Protection is configured, the maintenance key will…" at bounding box center [728, 166] width 607 height 62
drag, startPoint x: 582, startPoint y: 470, endPoint x: 678, endPoint y: 469, distance: 96.0
click at [678, 272] on p "To obtain the maintenance key, navigate to the Devices, Users and Groups > Devi…" at bounding box center [728, 241] width 607 height 62
drag, startPoint x: 678, startPoint y: 469, endPoint x: 546, endPoint y: 509, distance: 137.9
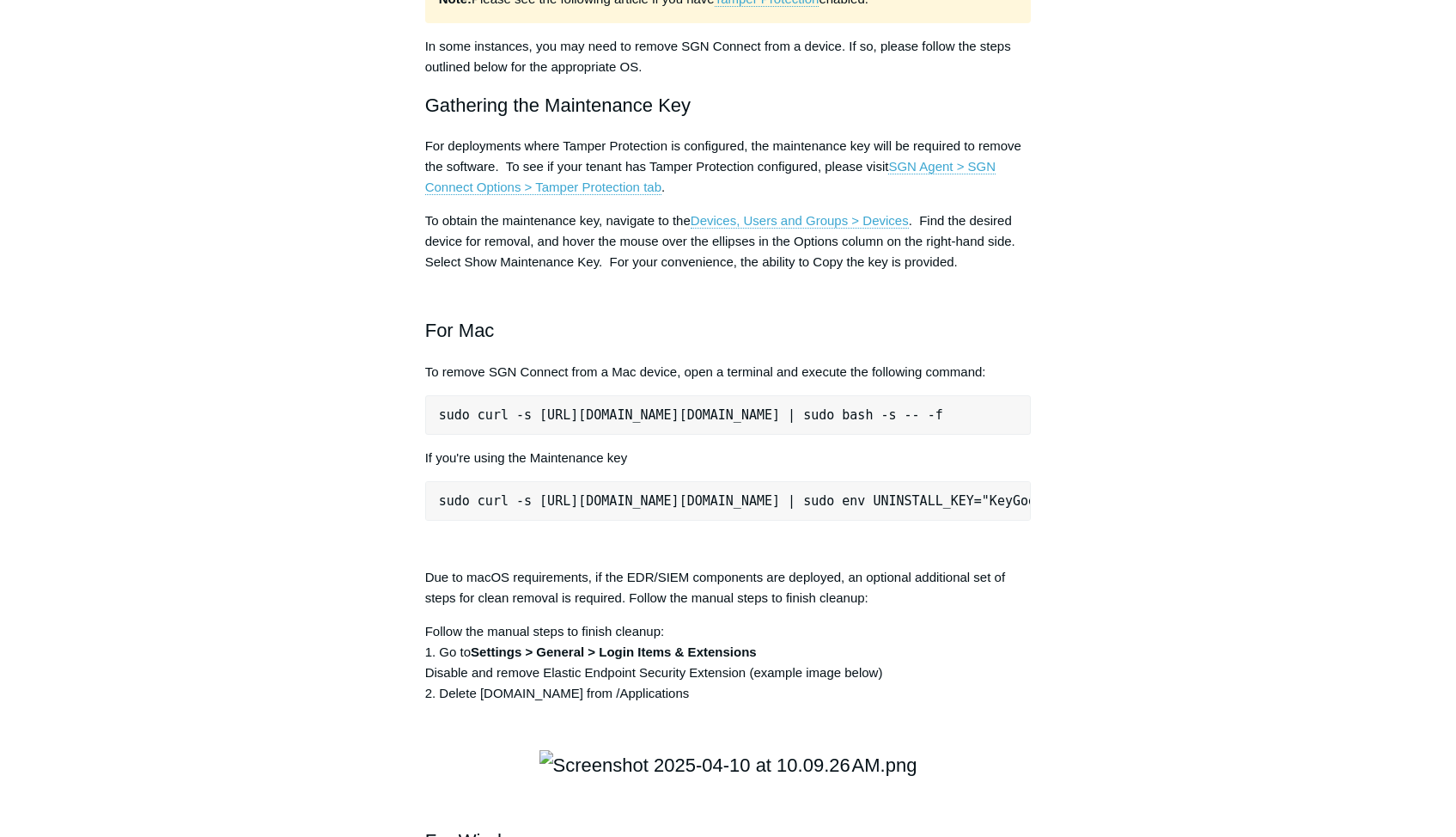
click at [547, 272] on p "To obtain the maintenance key, navigate to the Devices, Users and Groups > Devi…" at bounding box center [728, 241] width 607 height 62
drag, startPoint x: 773, startPoint y: 493, endPoint x: 1018, endPoint y: 499, distance: 245.1
click at [1018, 272] on p "To obtain the maintenance key, navigate to the Devices, Users and Groups > Devi…" at bounding box center [728, 241] width 607 height 62
drag, startPoint x: 1018, startPoint y: 499, endPoint x: 980, endPoint y: 513, distance: 40.5
click at [980, 272] on p "To obtain the maintenance key, navigate to the Devices, Users and Groups > Devi…" at bounding box center [728, 241] width 607 height 62
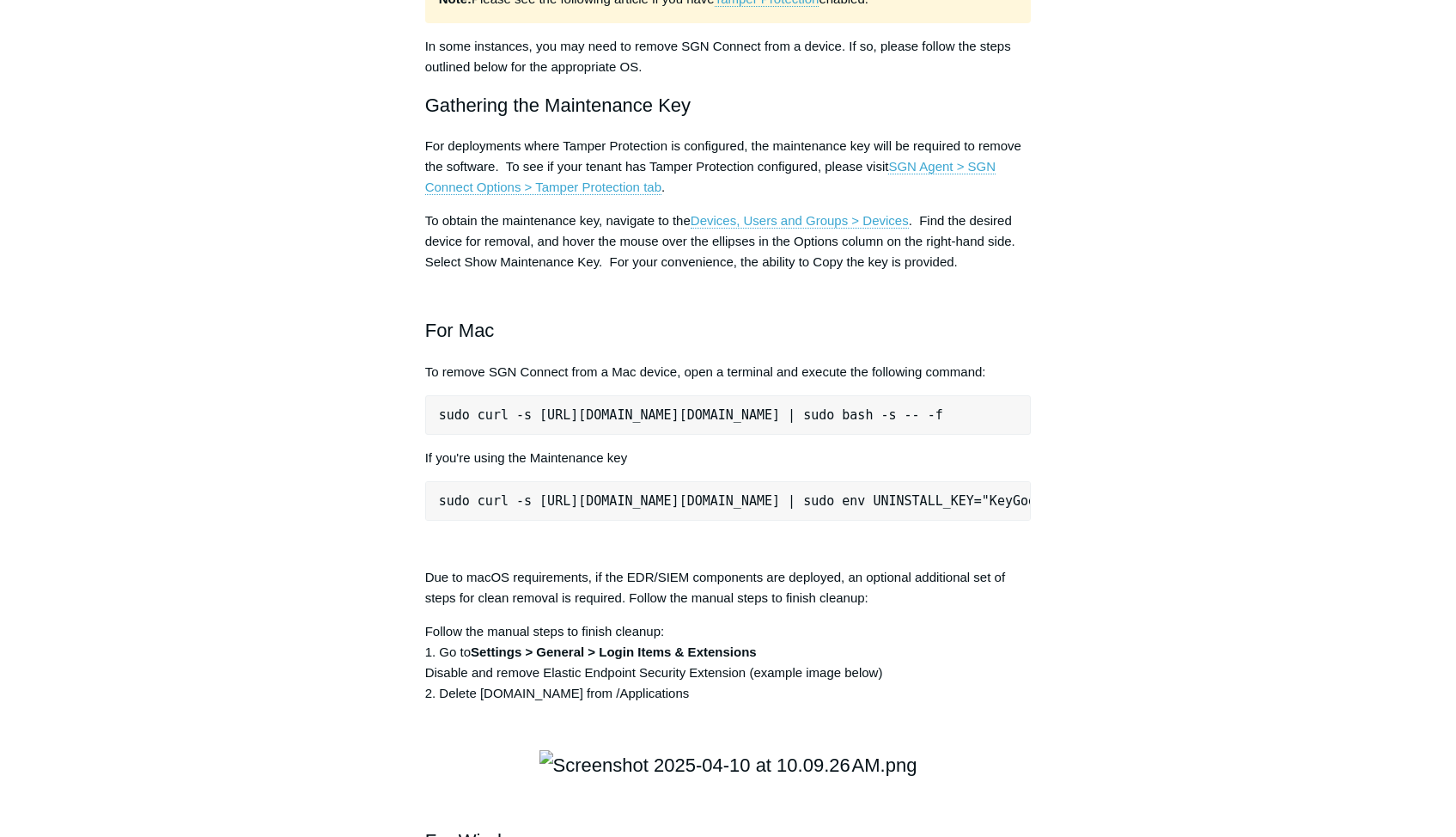
click at [770, 197] on p "For deployments where Tamper Protection is configured, the maintenance key will…" at bounding box center [728, 166] width 607 height 62
click at [923, 272] on p "To obtain the maintenance key, navigate to the Devices, Users and Groups > Devi…" at bounding box center [728, 241] width 607 height 62
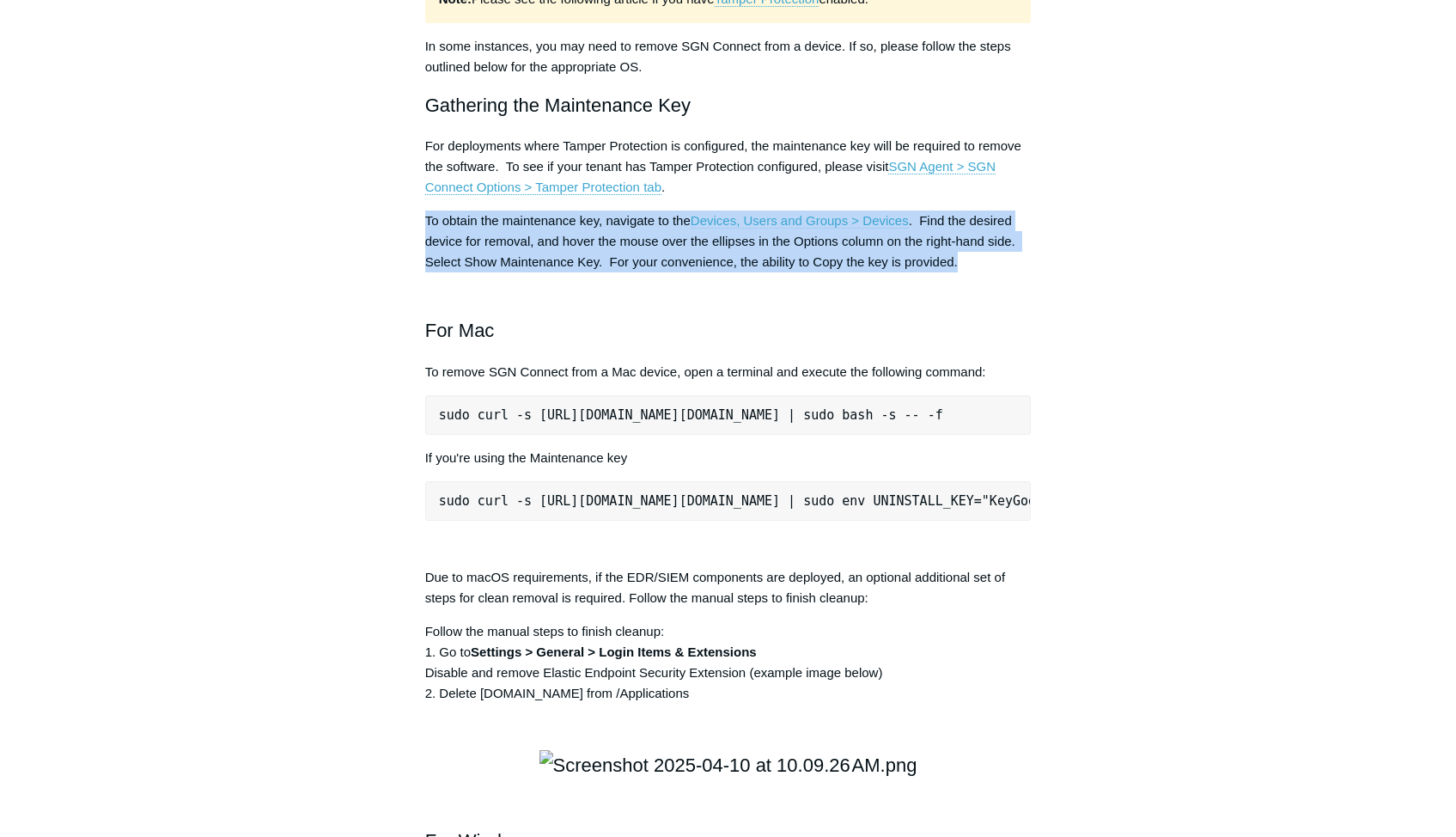
click at [923, 272] on p "To obtain the maintenance key, navigate to the Devices, Users and Groups > Devi…" at bounding box center [728, 241] width 607 height 62
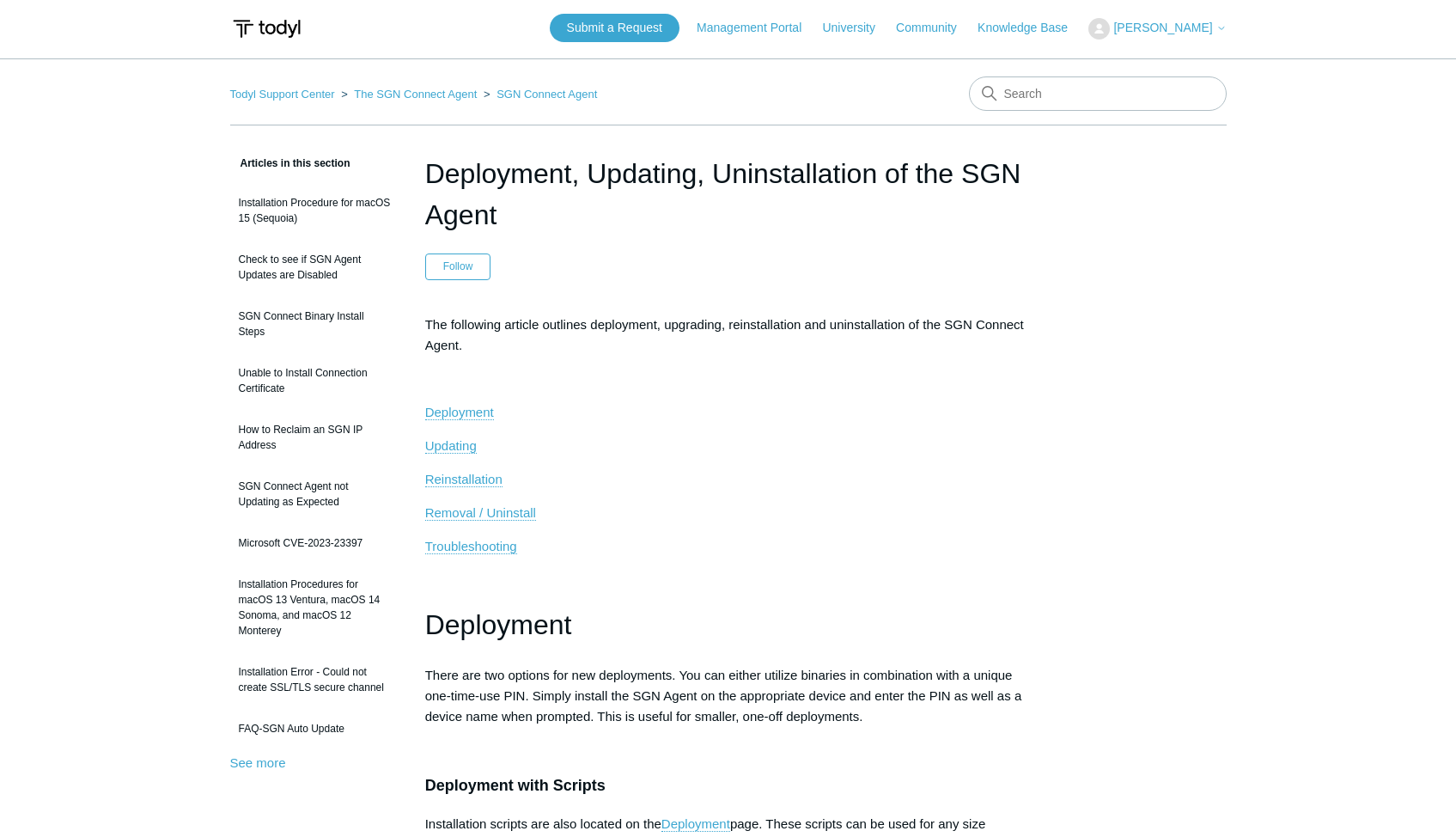
scroll to position [0, 0]
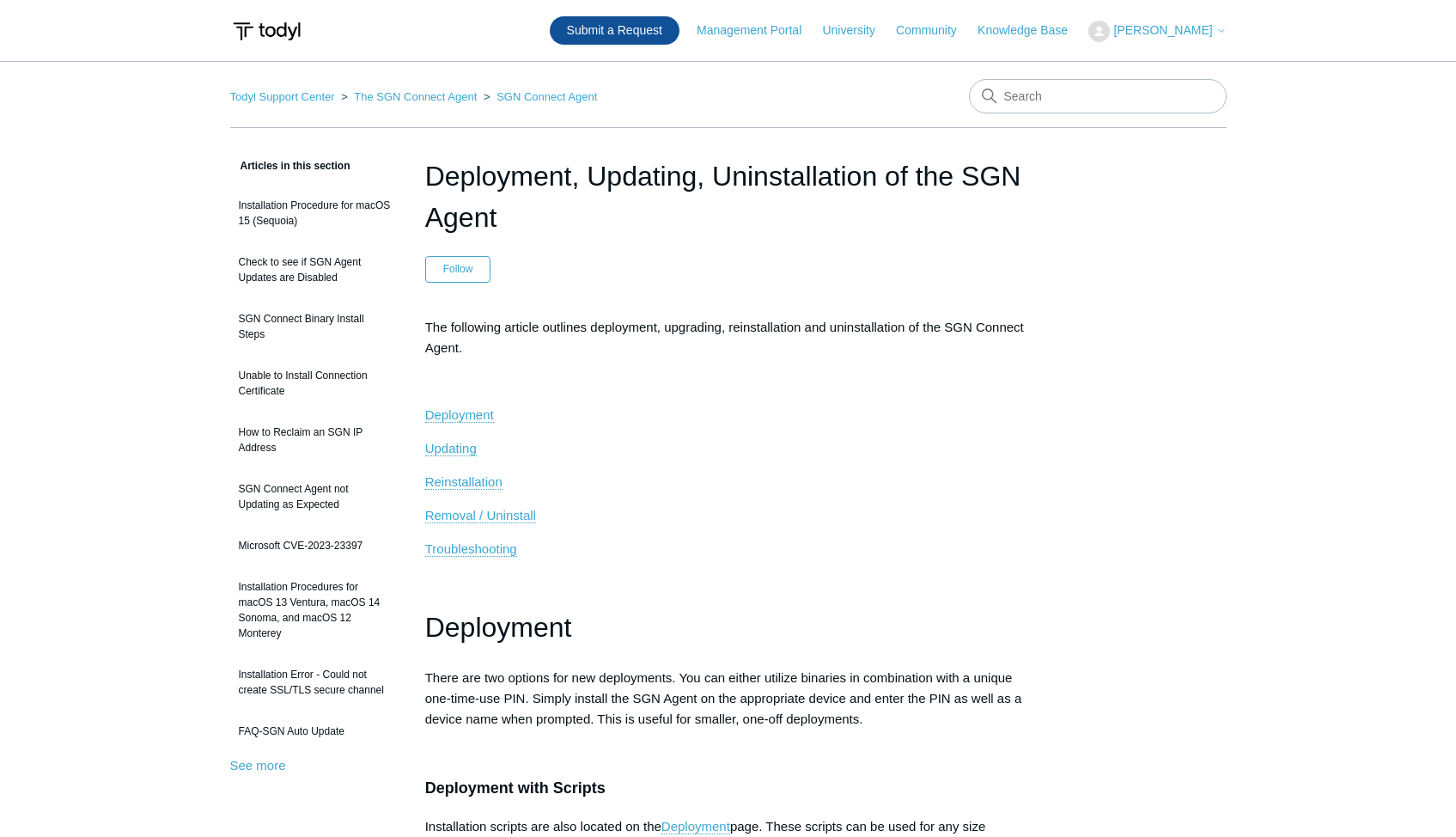
click at [639, 40] on link "Submit a Request" at bounding box center [614, 30] width 130 height 29
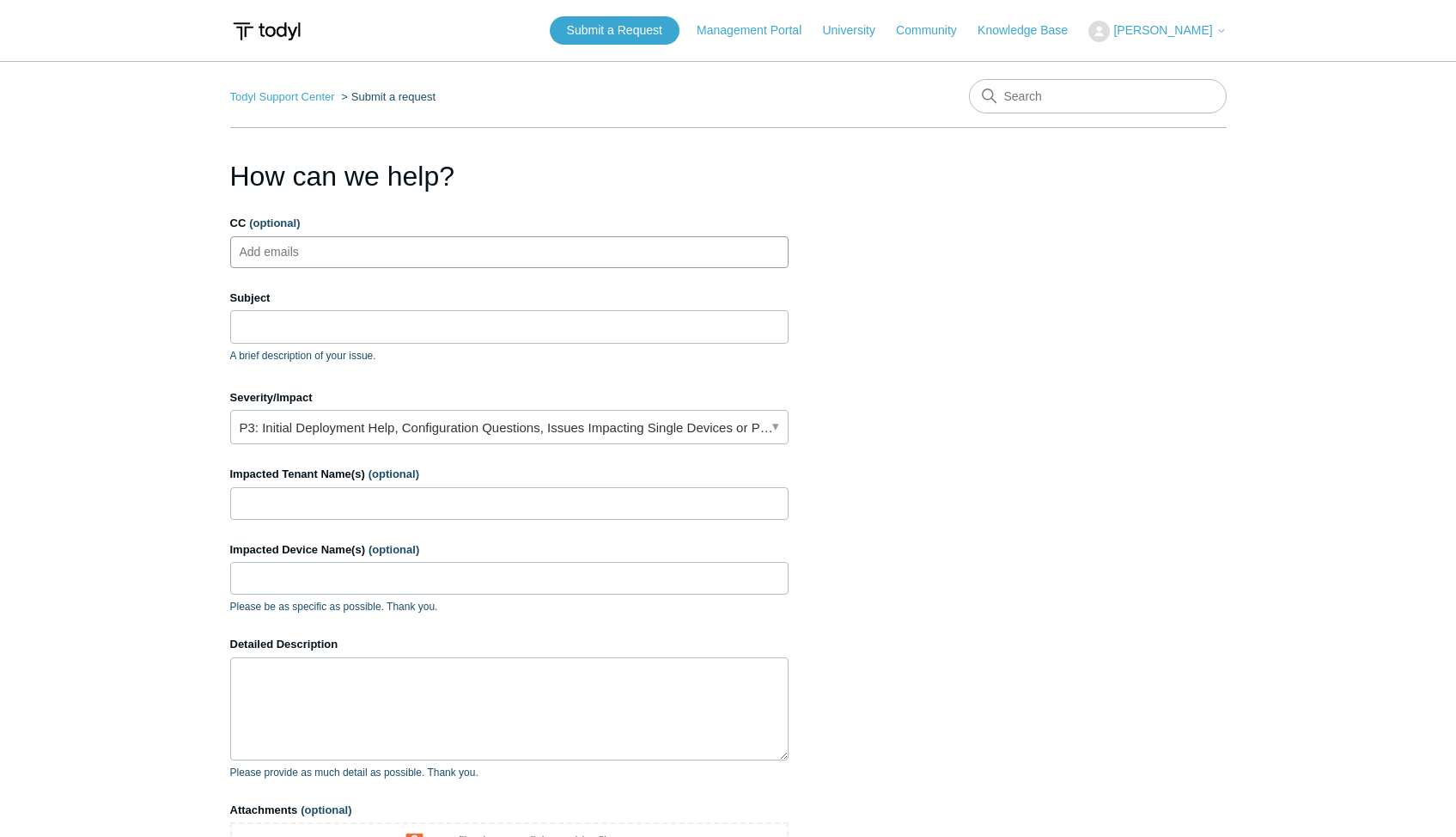
click at [294, 256] on input "CC (optional)" at bounding box center [284, 252] width 103 height 26
click at [300, 246] on input "CC (optional)" at bounding box center [284, 252] width 103 height 26
paste input "[PERSON_NAME][EMAIL_ADDRESS][DOMAIN_NAME]"
type input "[PERSON_NAME][EMAIL_ADDRESS][DOMAIN_NAME]"
click at [448, 251] on ul "[PERSON_NAME][EMAIL_ADDRESS][DOMAIN_NAME]" at bounding box center [509, 252] width 558 height 32
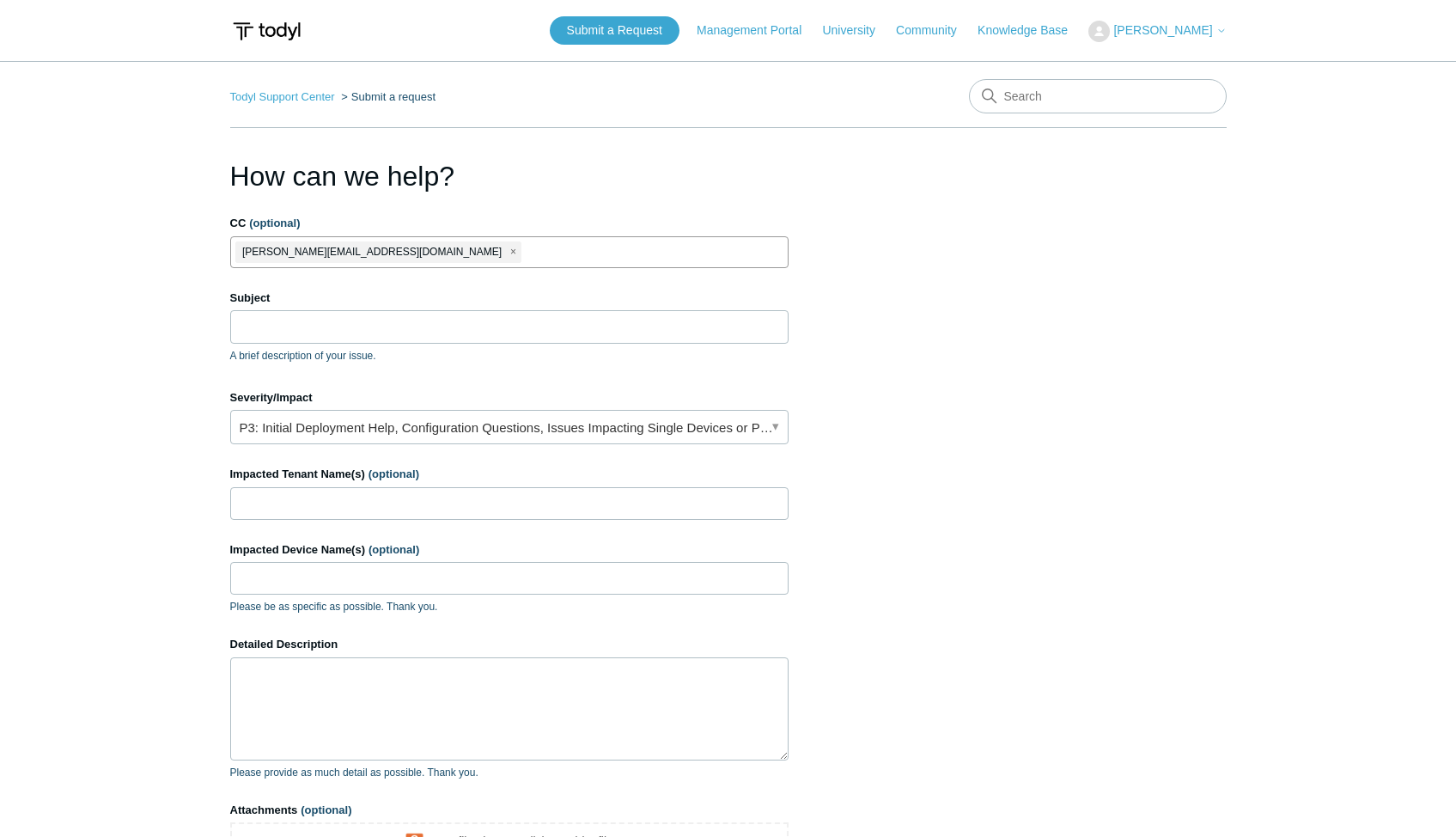
paste input "[PERSON_NAME][EMAIL_ADDRESS][DOMAIN_NAME]"
type input "[PERSON_NAME][EMAIL_ADDRESS][DOMAIN_NAME]"
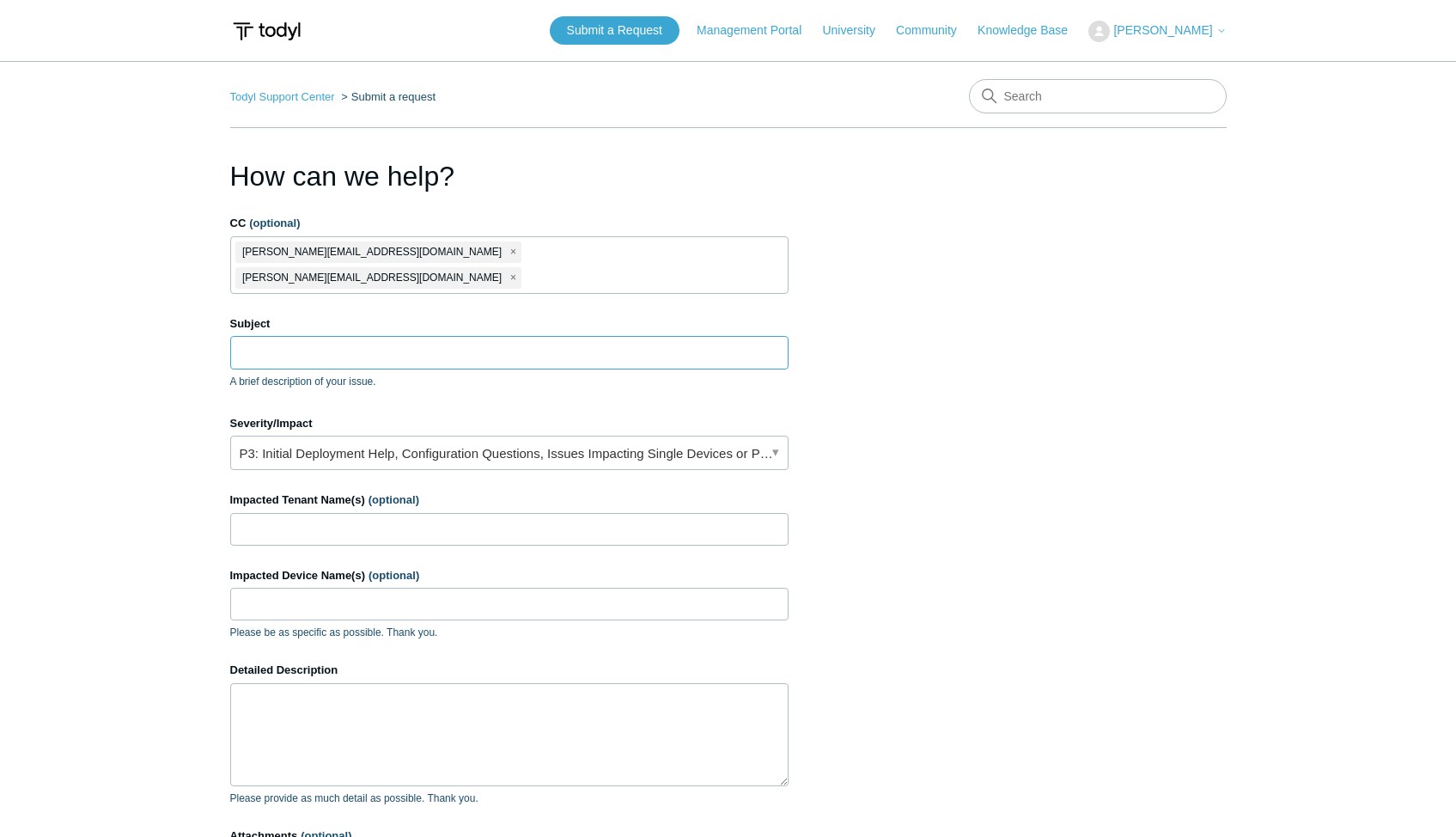
click at [287, 335] on input "Subject" at bounding box center [509, 352] width 558 height 33
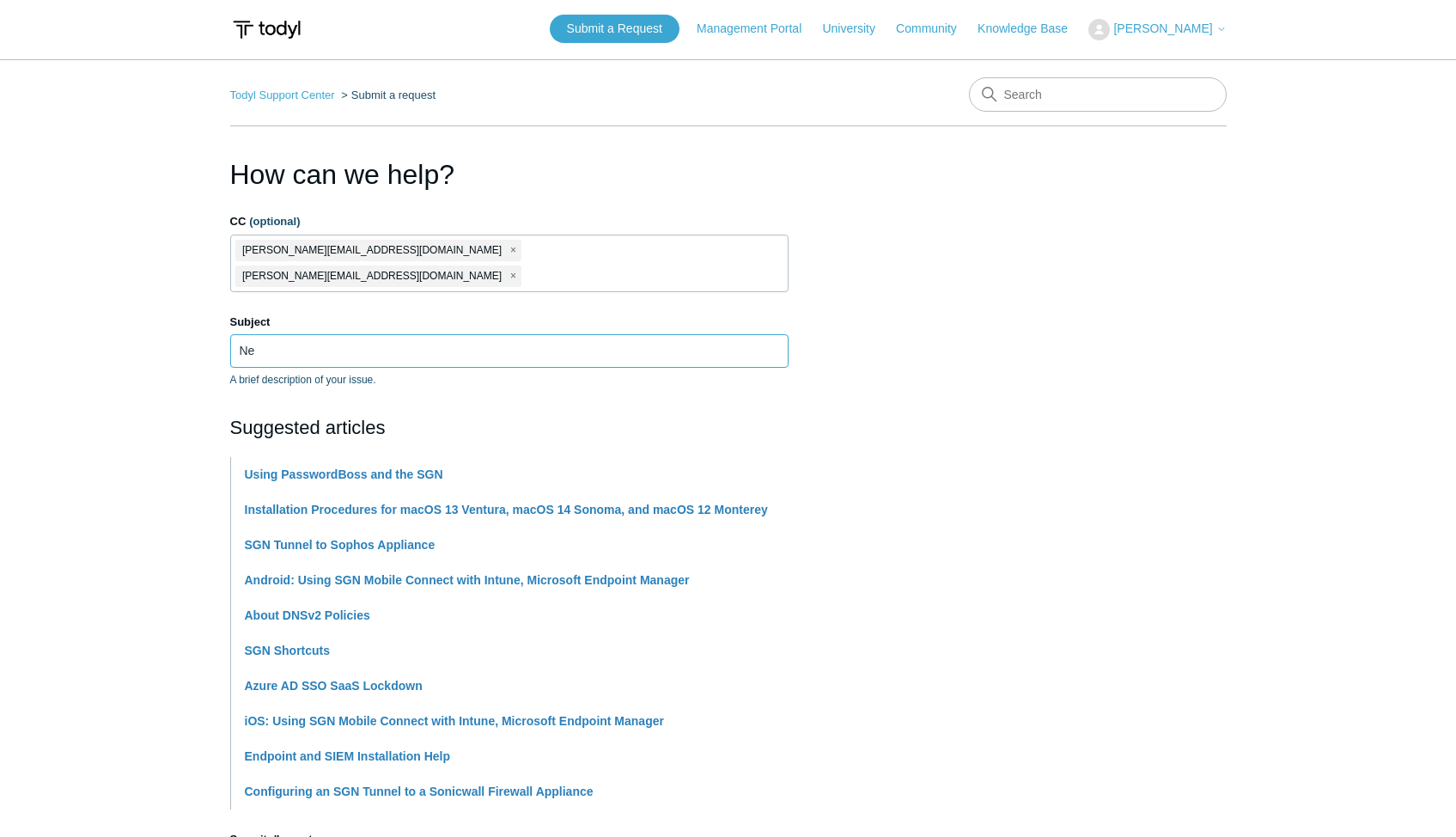
type input "N"
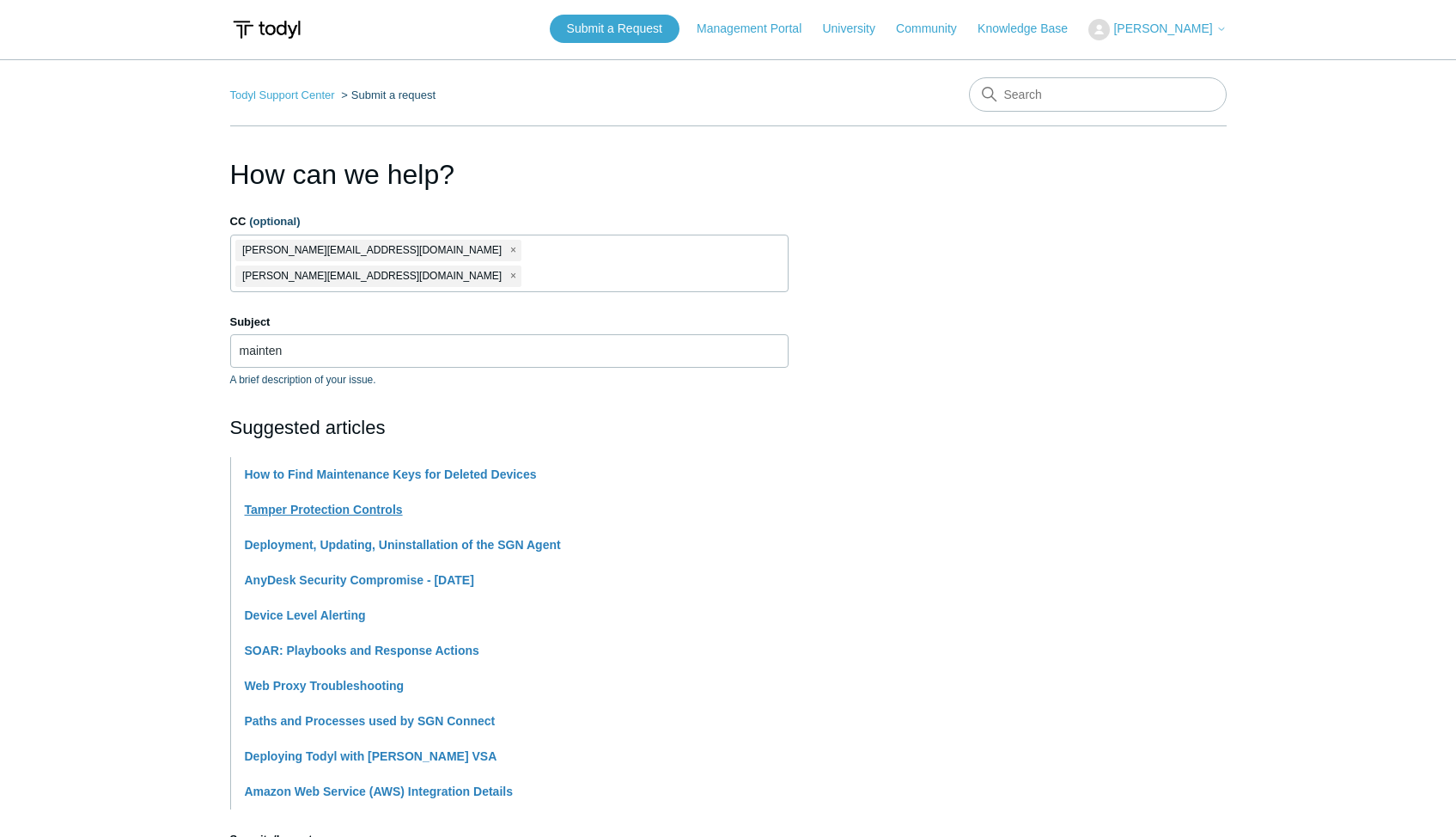
click at [389, 502] on link "Tamper Protection Controls" at bounding box center [324, 509] width 158 height 14
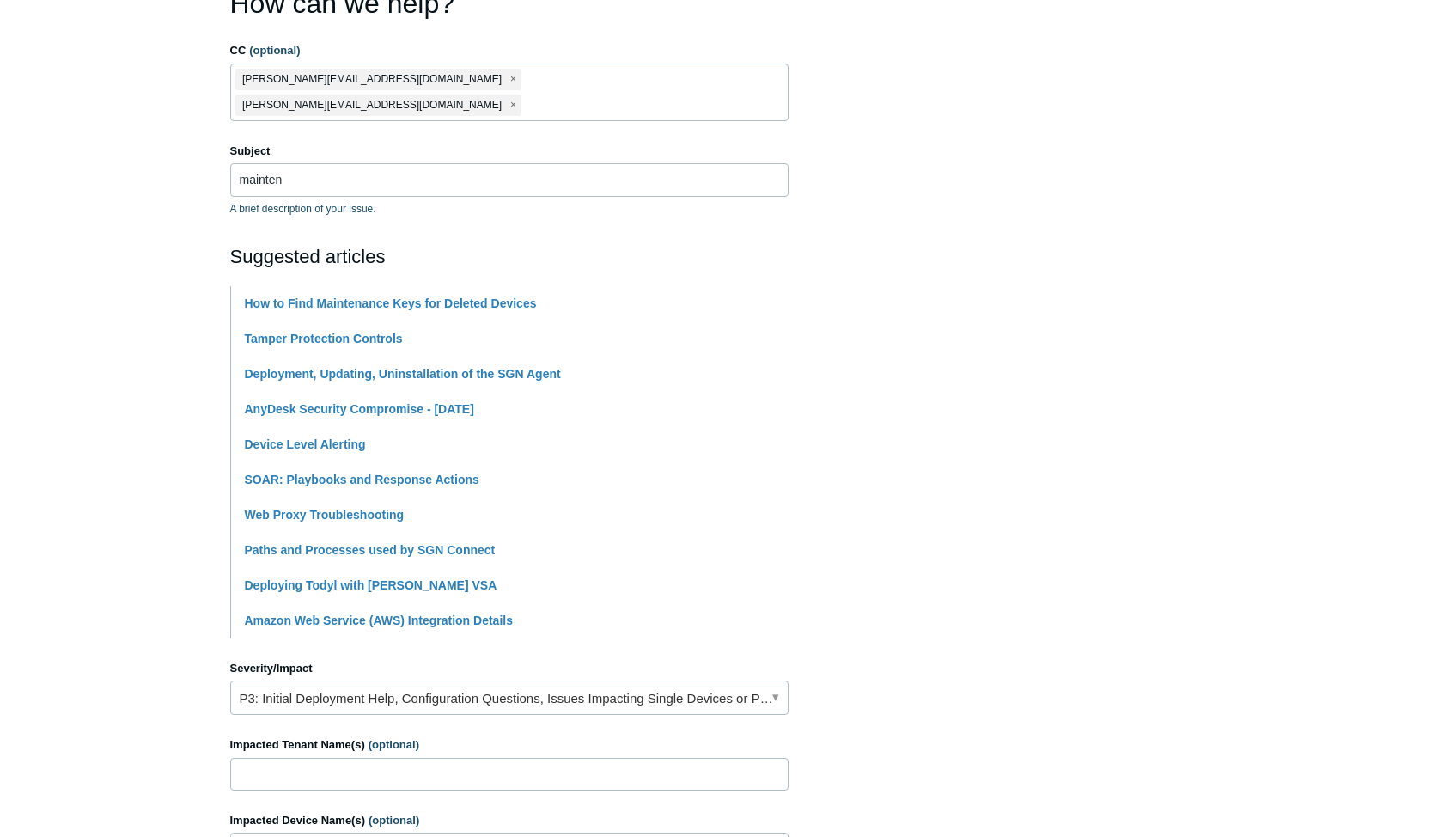
scroll to position [174, 0]
click at [300, 163] on input "mainten" at bounding box center [509, 179] width 558 height 33
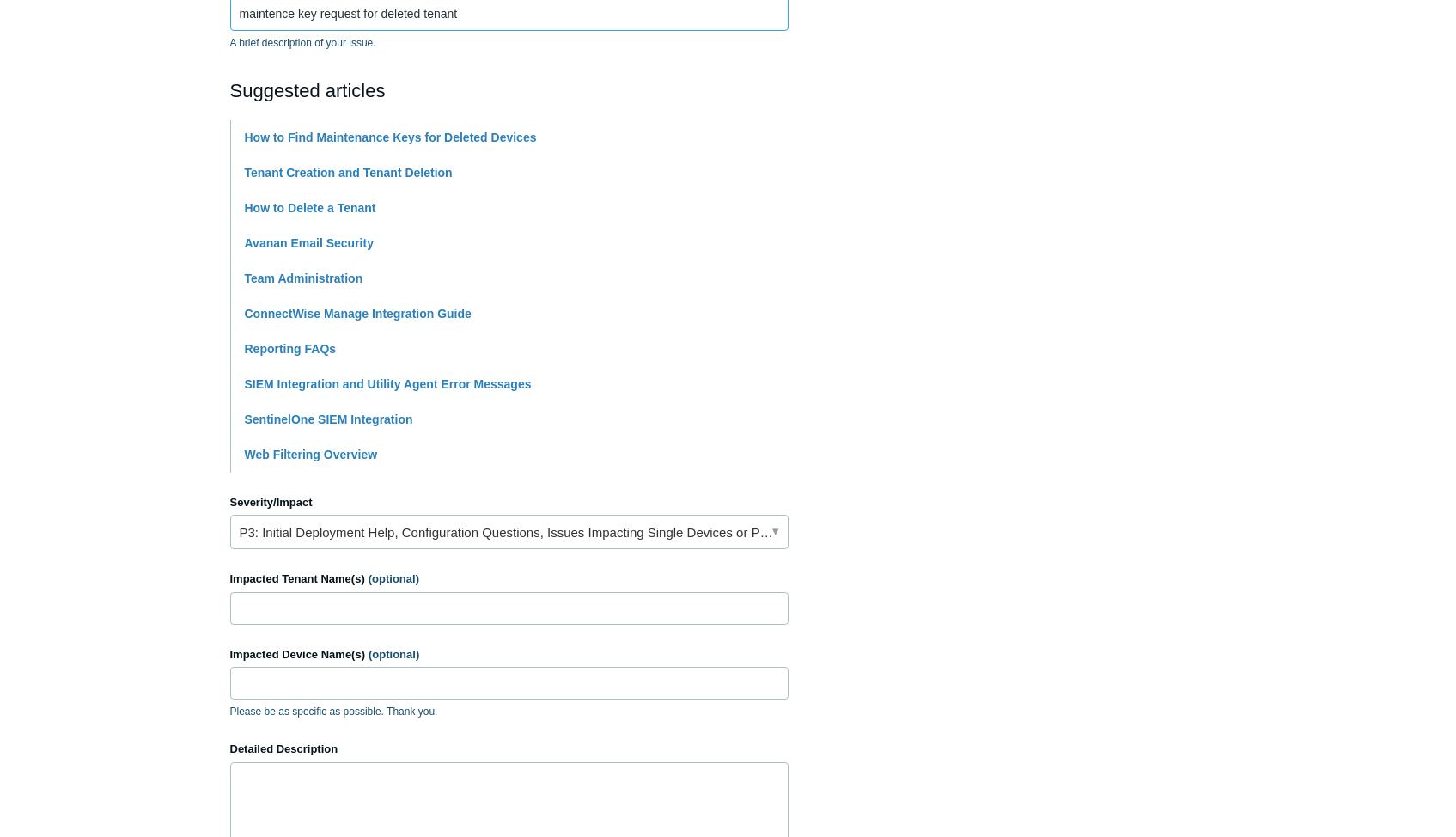
scroll to position [345, 0]
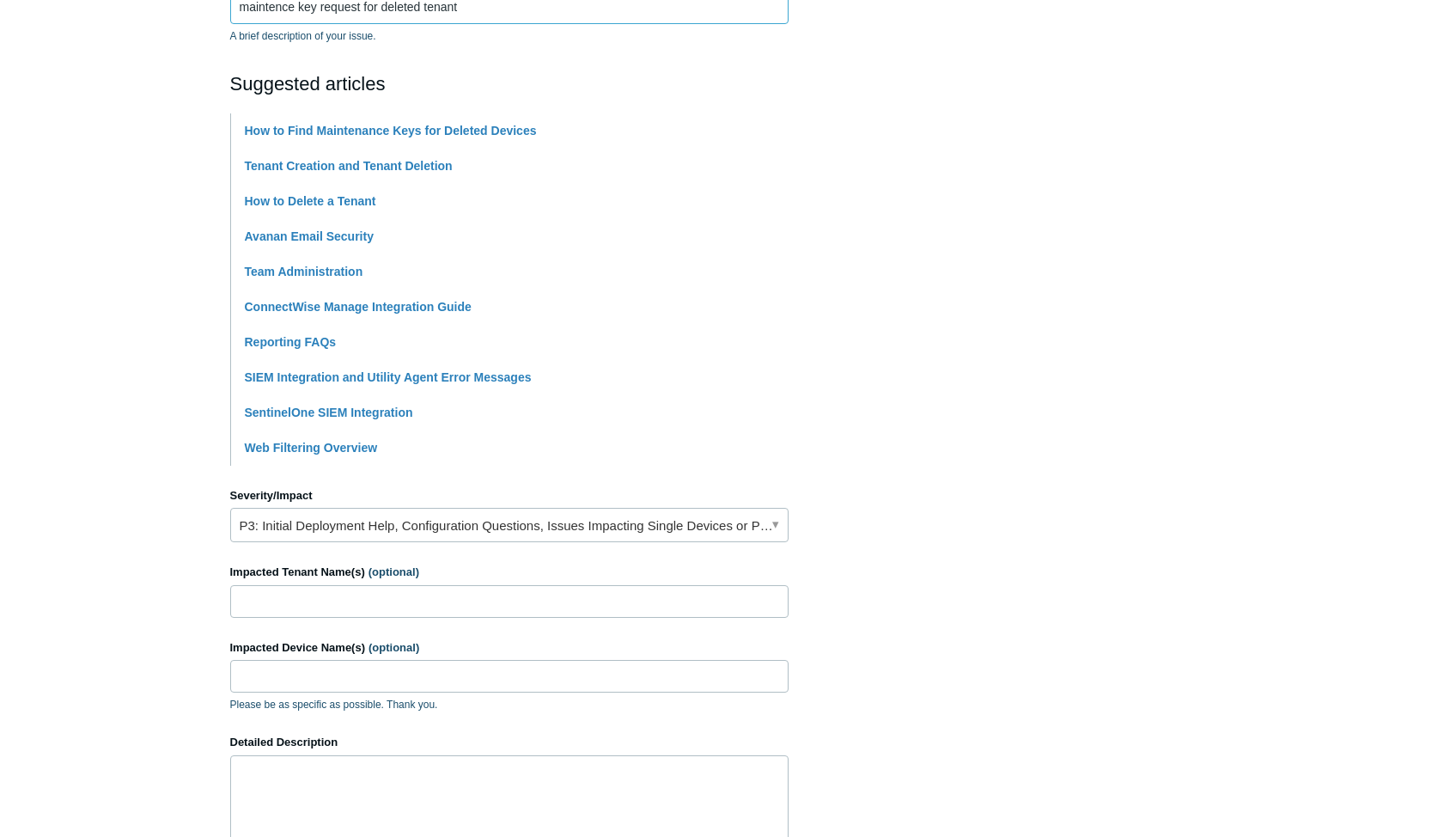
type input "maintence key request for deleted tenant"
click at [293, 585] on input "Impacted Tenant Name(s) (optional)" at bounding box center [509, 601] width 558 height 33
paste input "NPI"
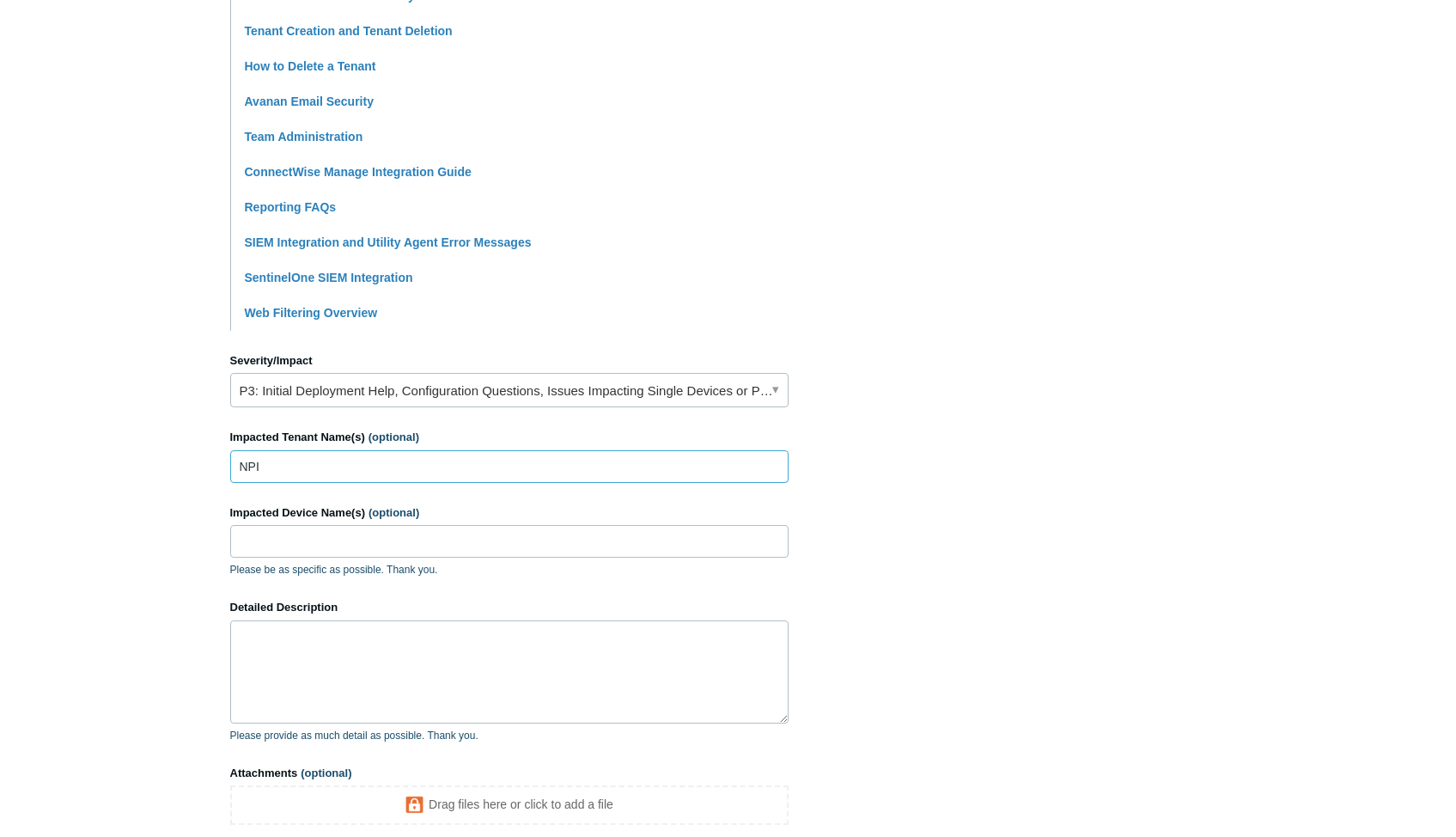
scroll to position [517, 0]
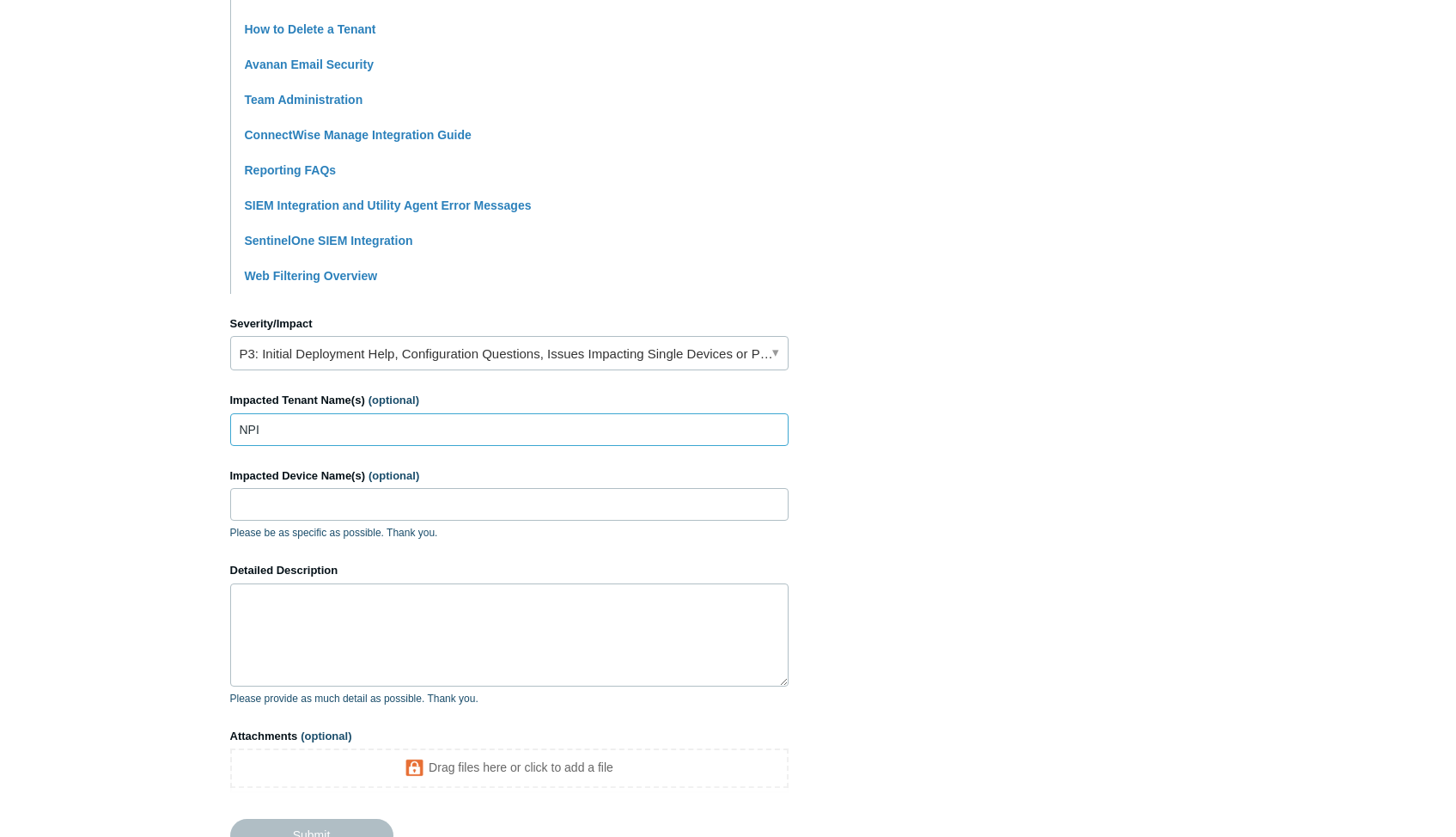
type input "NPI"
click at [316, 488] on input "Impacted Device Name(s) (optional)" at bounding box center [509, 504] width 558 height 33
click at [321, 609] on textarea "Detailed Description" at bounding box center [509, 634] width 558 height 103
click at [382, 621] on textarea "Detailed Description" at bounding box center [509, 634] width 558 height 103
paste textarea "I believe we have another machine that needs a different maintenance key. It wa…"
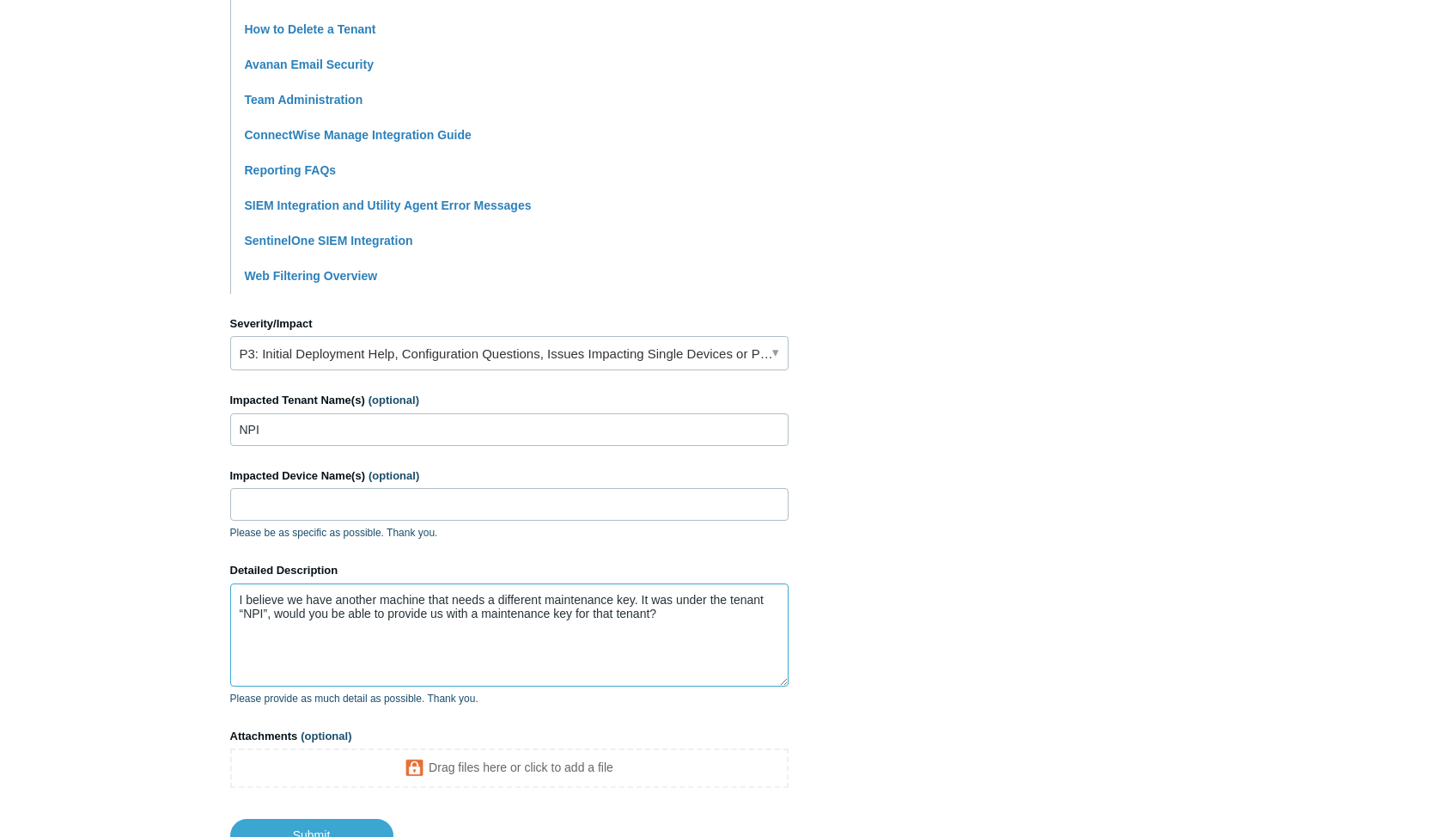
click at [245, 583] on textarea "I believe we have another machine that needs a different maintenance key. It wa…" at bounding box center [509, 634] width 558 height 103
paste textarea "Tamper Protection was enabled and the tenant was deleted"
drag, startPoint x: 289, startPoint y: 588, endPoint x: 237, endPoint y: 592, distance: 52.2
click at [237, 592] on textarea "Tamper Protection was enabled and the tenant was deleted believe we have anothe…" at bounding box center [509, 634] width 558 height 103
click at [638, 606] on textarea "Tamper Protection was enabled and the tenant was deleted We have another machin…" at bounding box center [509, 634] width 558 height 103
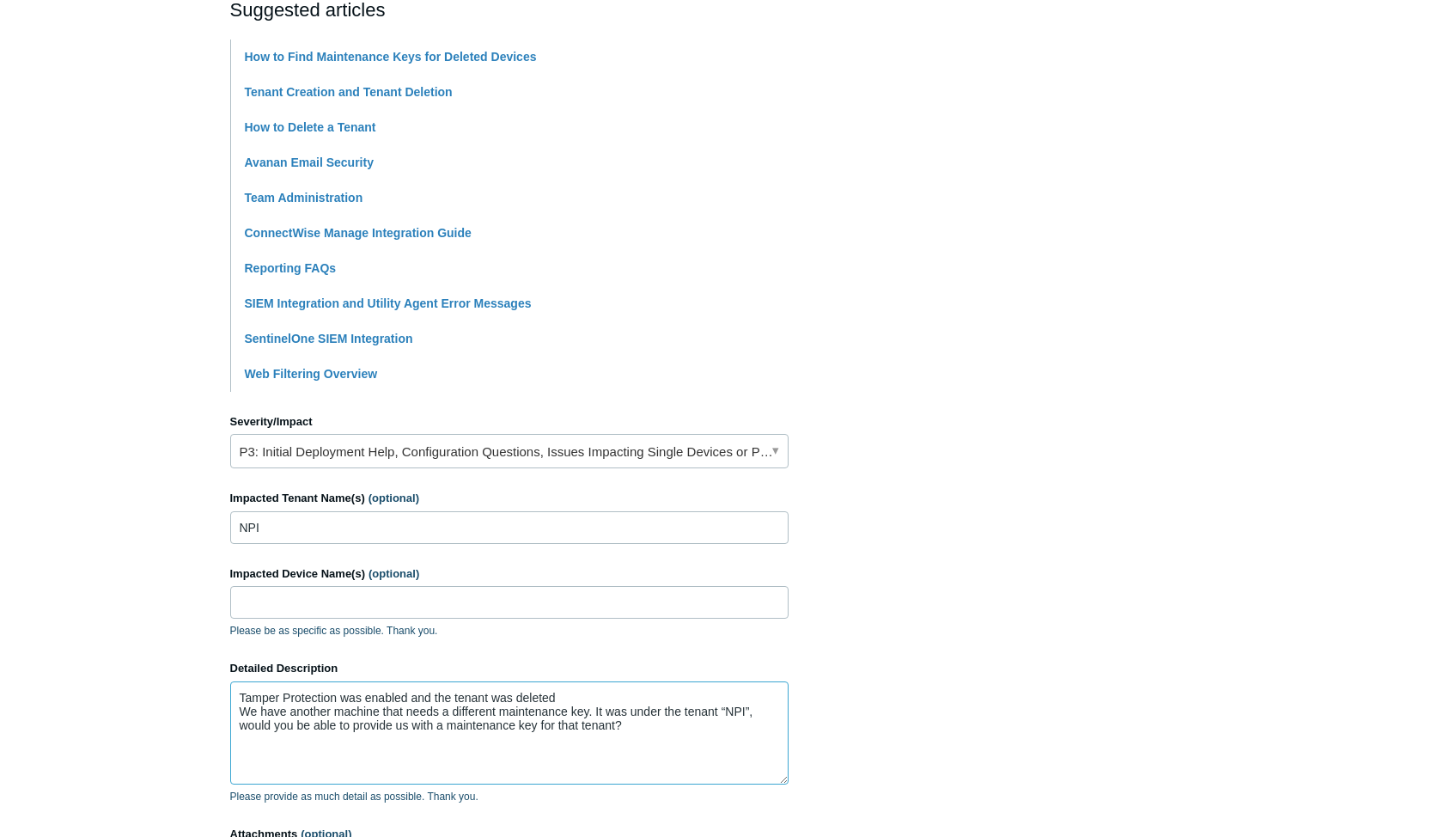
scroll to position [88, 0]
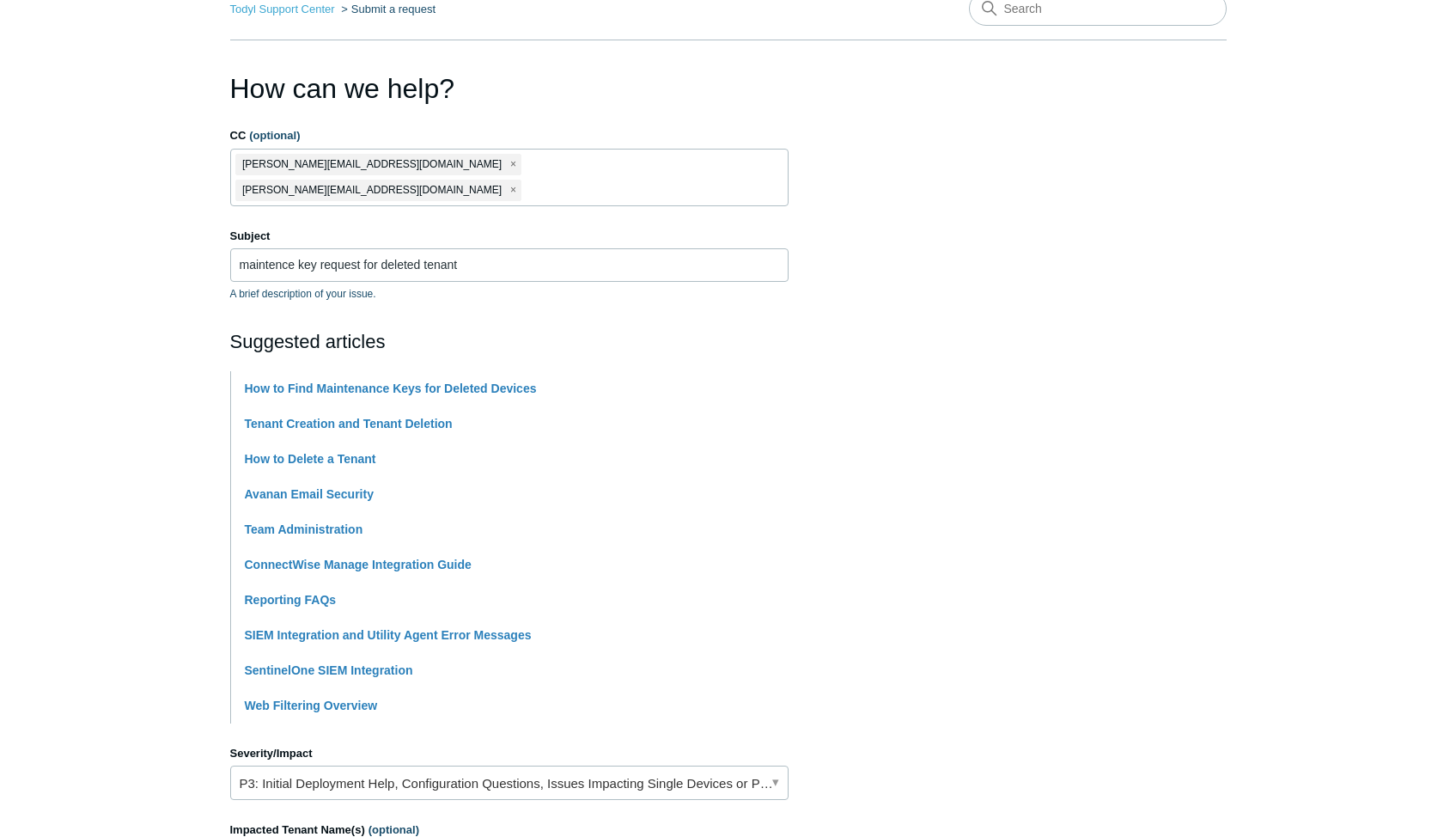
type textarea "Tamper Protection was enabled and the tenant was deleted We have another machin…"
click at [612, 155] on ul "briank@spotmigration.com caseyn@spotmigration.com" at bounding box center [509, 177] width 558 height 57
type input "B"
type input "bogiba@todle.com"
click at [629, 181] on span "bogiba@todle.com" at bounding box center [621, 190] width 175 height 20
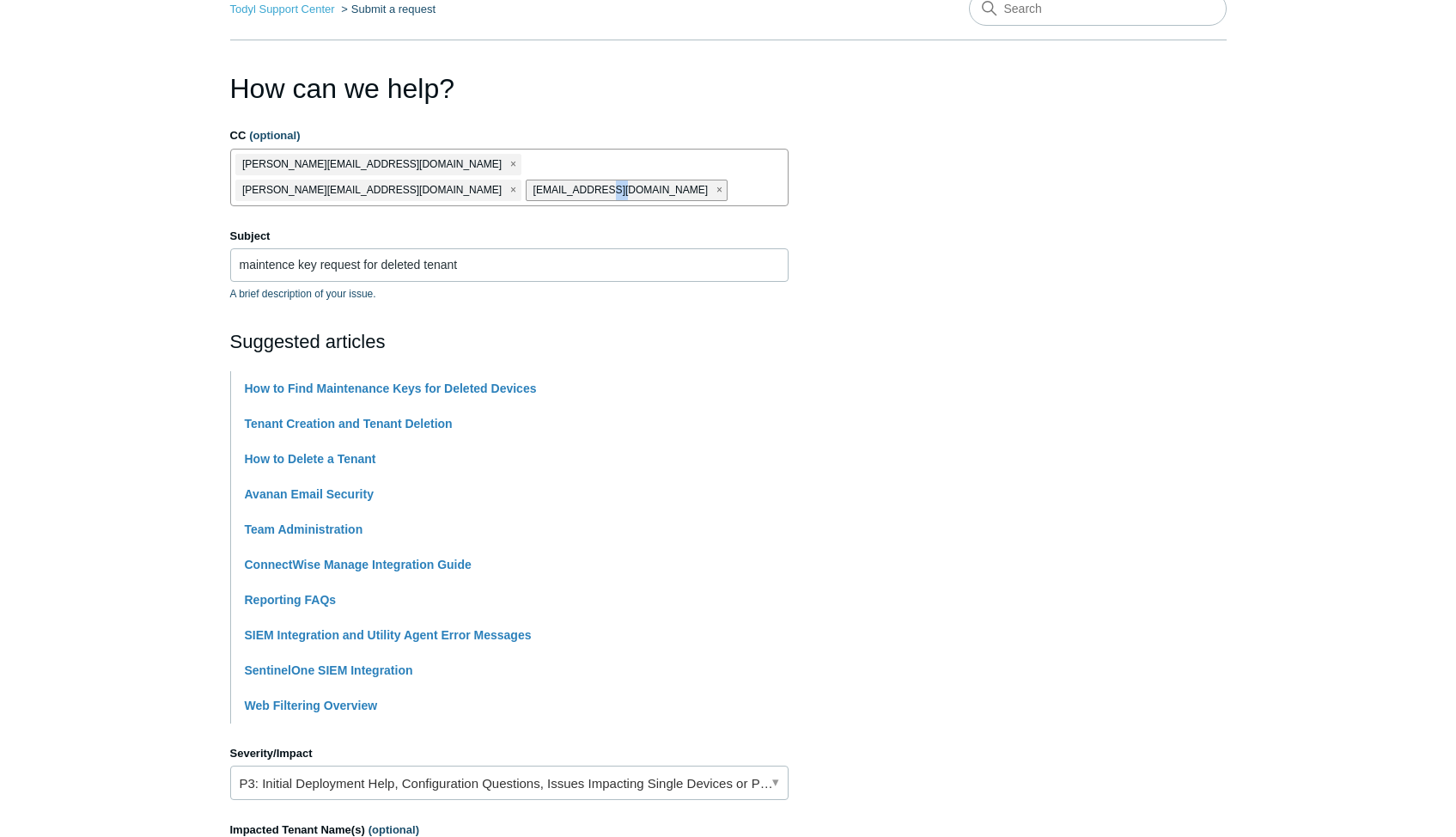
click at [629, 181] on span "bogiba@todle.com" at bounding box center [621, 190] width 175 height 20
drag, startPoint x: 629, startPoint y: 167, endPoint x: 650, endPoint y: 161, distance: 21.8
click at [716, 181] on span "close" at bounding box center [719, 190] width 6 height 20
type input "bogiba@todyl.com"
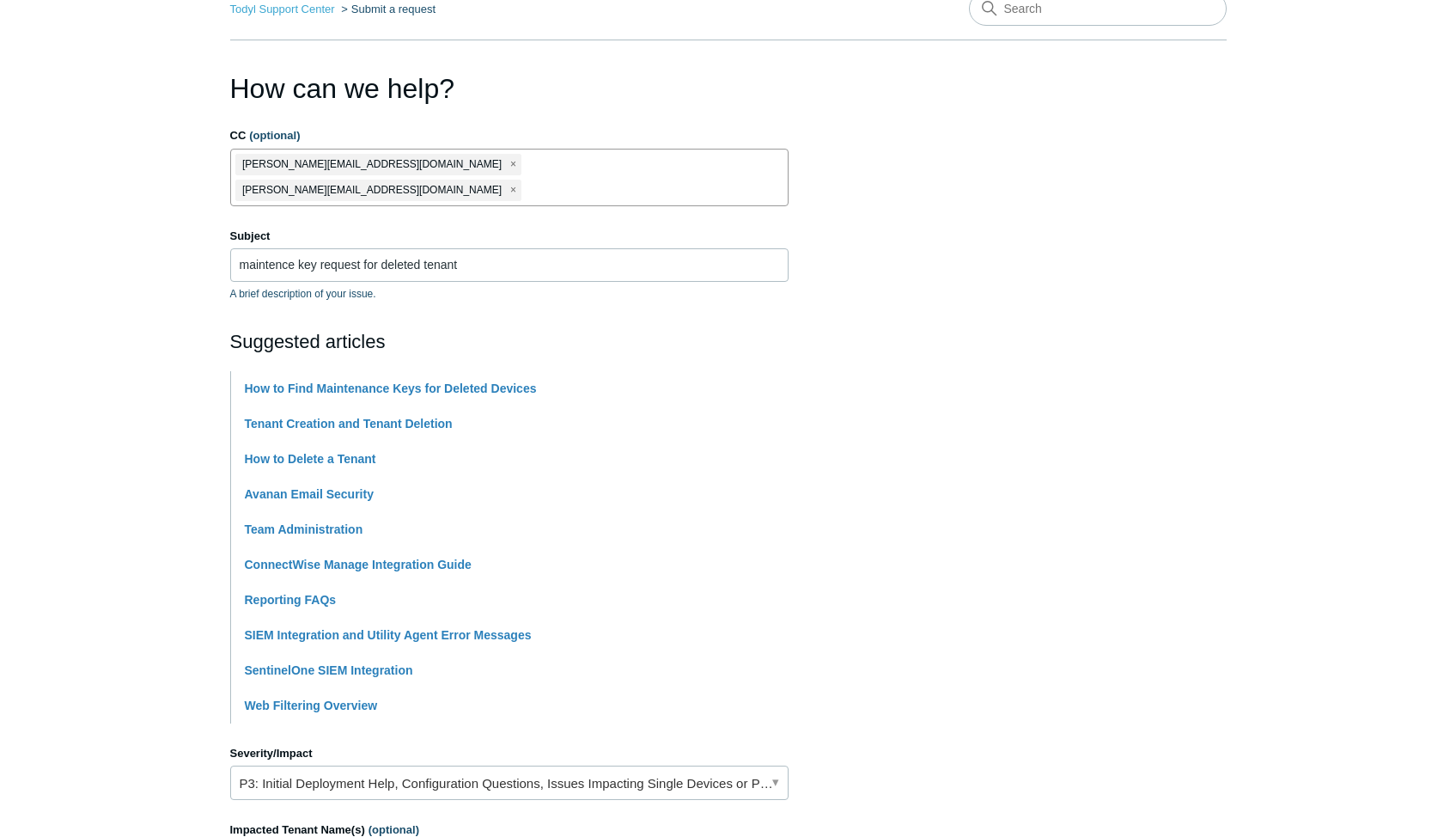
click at [696, 328] on h2 "Suggested articles" at bounding box center [509, 342] width 558 height 29
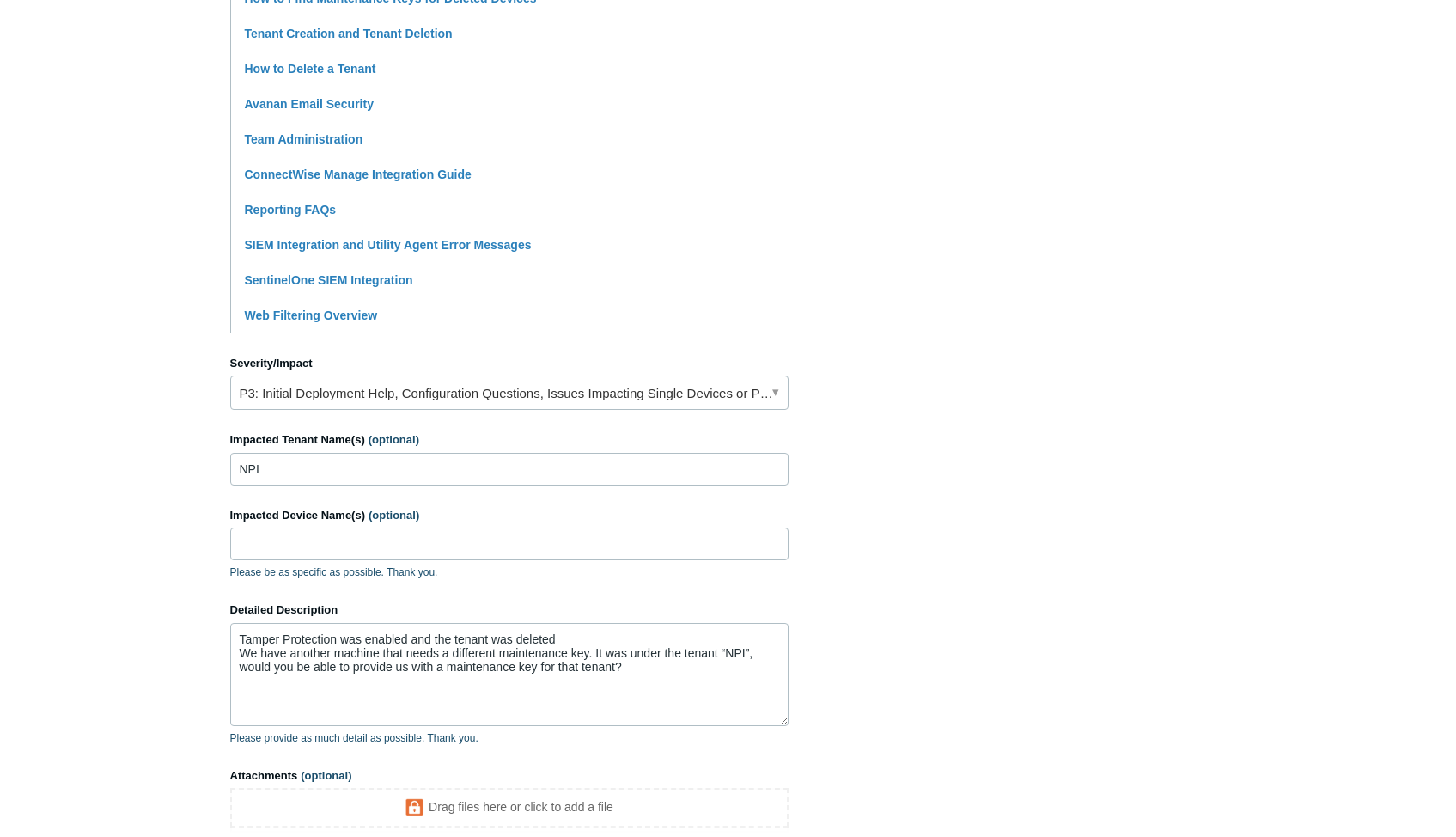
scroll to position [517, 0]
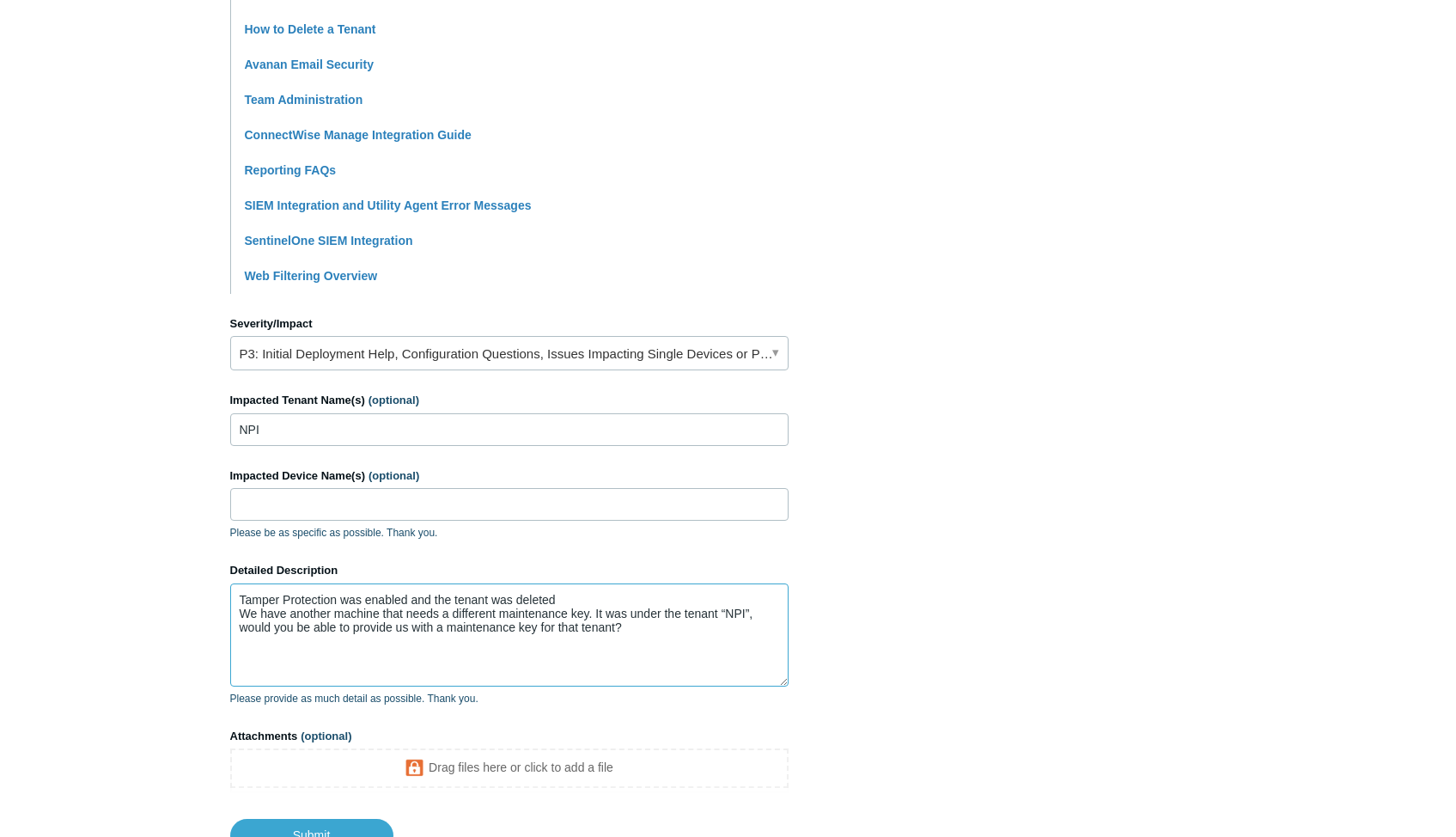
click at [615, 604] on textarea "Tamper Protection was enabled and the tenant was deleted We have another machin…" at bounding box center [509, 634] width 558 height 103
click at [622, 604] on textarea "Tamper Protection was enabled and the tenant was deleted We have another machin…" at bounding box center [509, 634] width 558 height 103
click at [237, 583] on textarea "Tamper Protection was enabled and the tenant was deleted We have another machin…" at bounding box center [509, 634] width 558 height 103
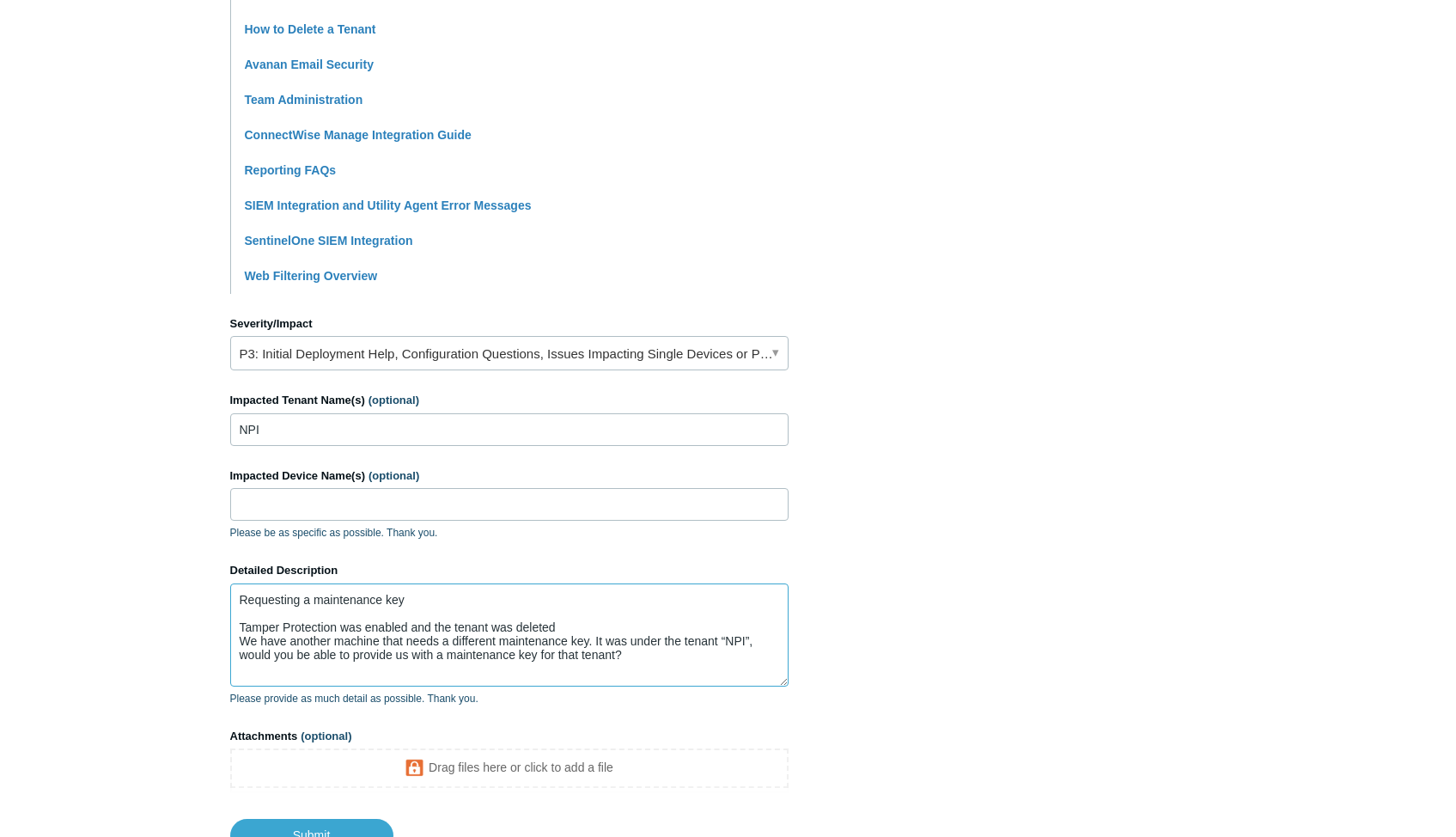
click at [365, 583] on textarea "Requesting a maintenance key Tamper Protection was enabled and the tenant was d…" at bounding box center [509, 634] width 558 height 103
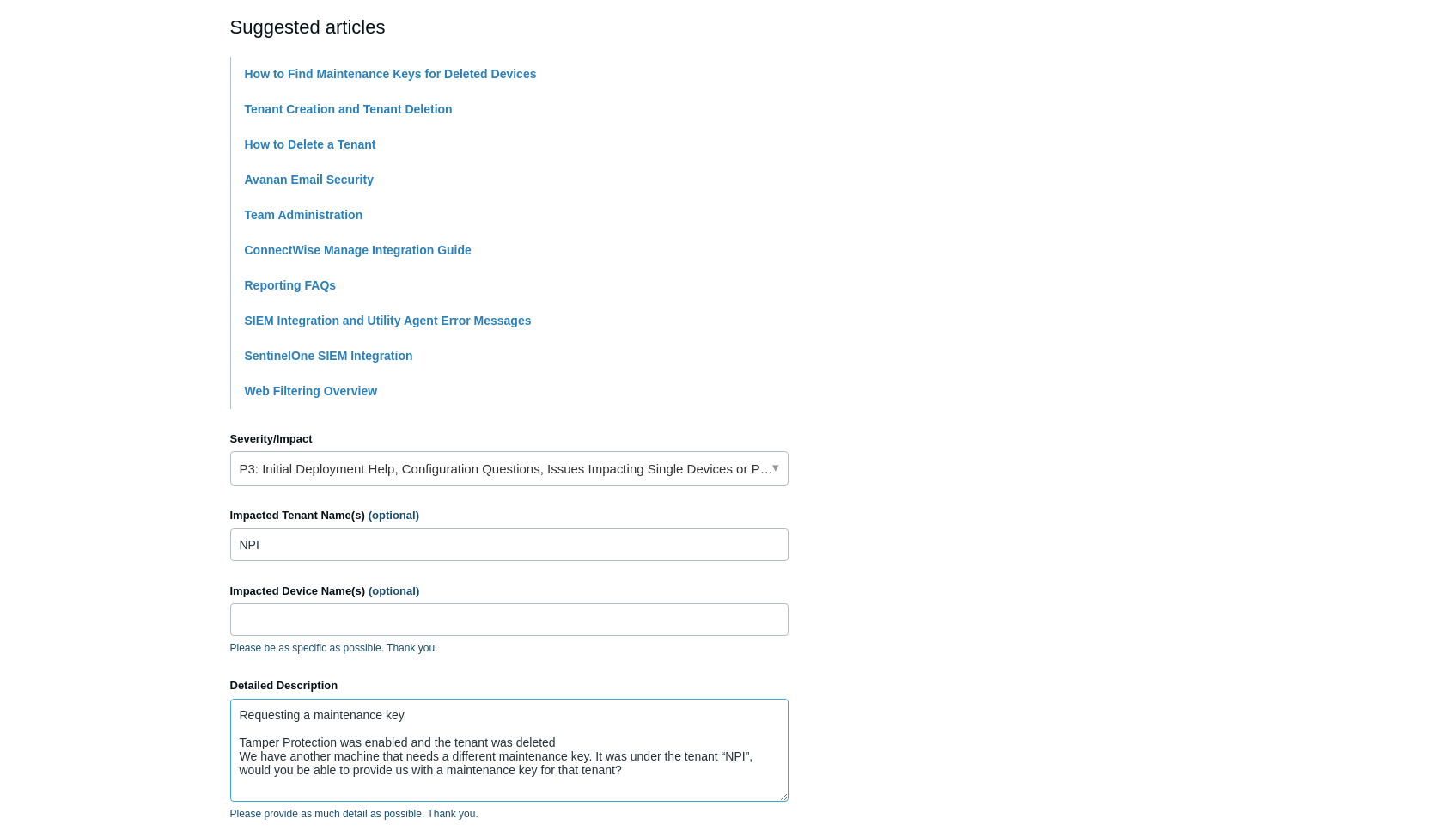
scroll to position [88, 0]
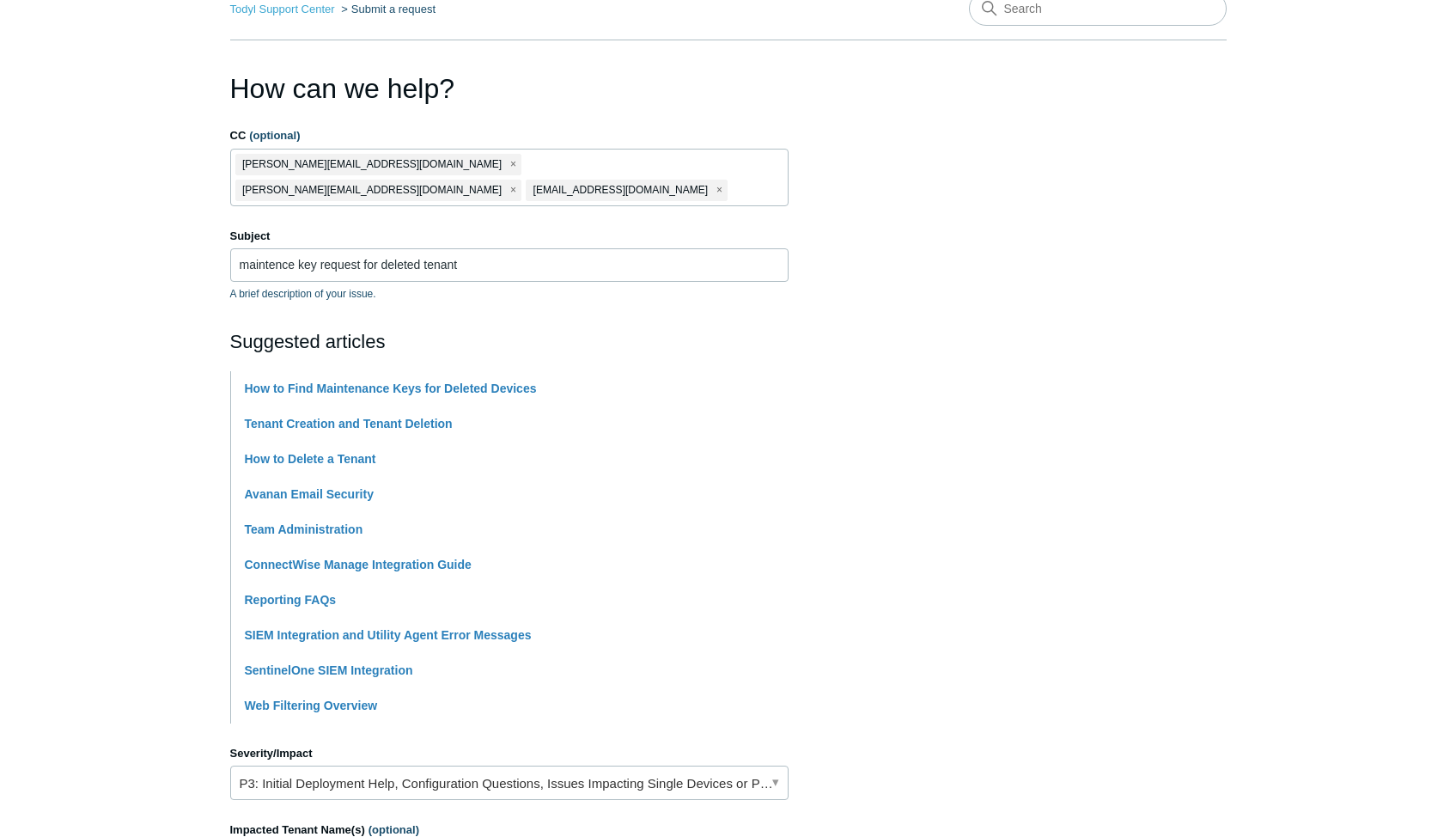
type textarea "Requesting a maintenance key Tamper Protection was enabled and the tenant was d…"
click at [311, 249] on input "maintence key request for deleted tenant" at bounding box center [509, 265] width 558 height 33
click at [931, 415] on section "How can we help? CC (optional) briank@spotmigration.com caseyn@spotmigration.co…" at bounding box center [728, 674] width 996 height 1213
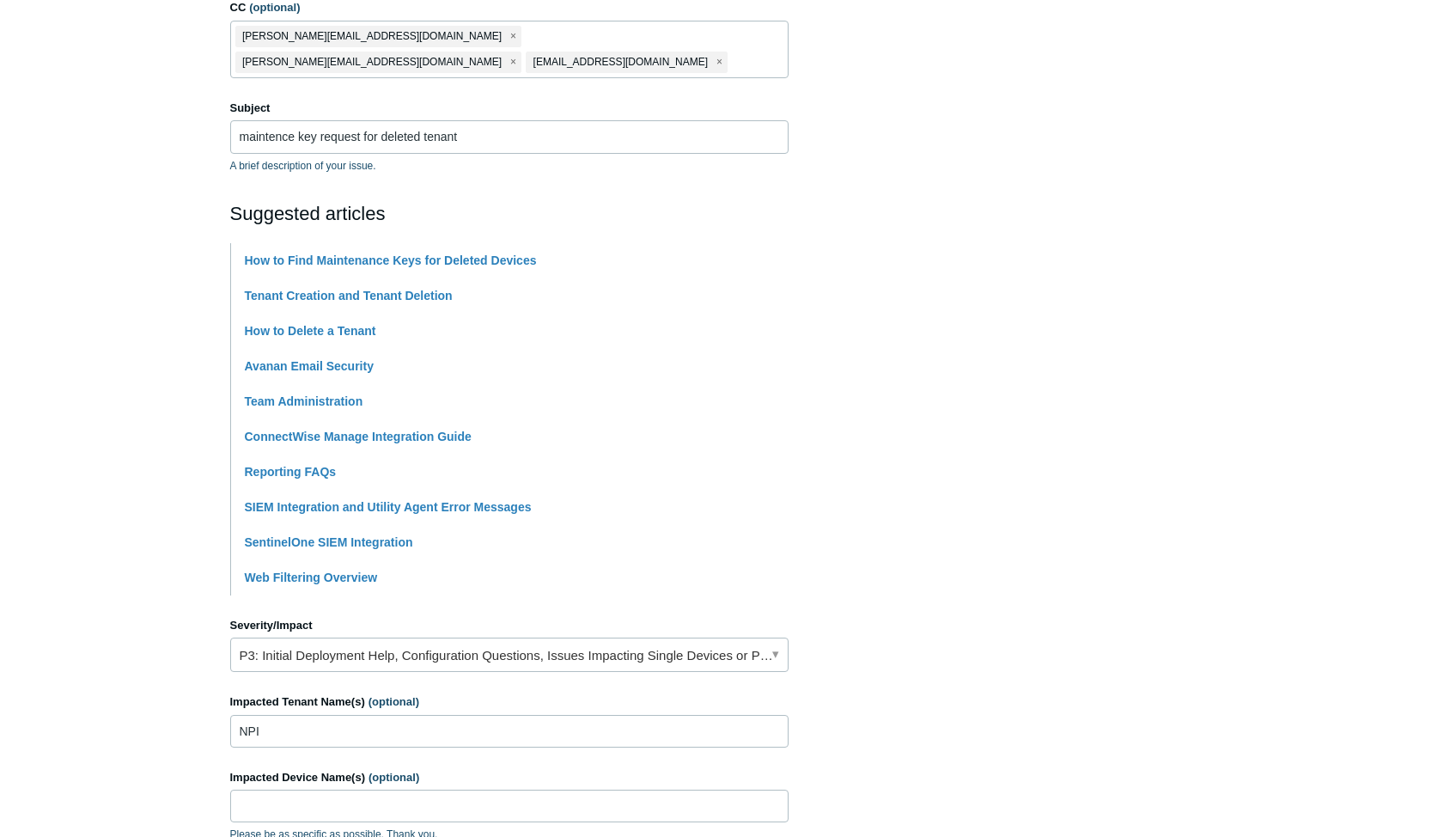
scroll to position [517, 0]
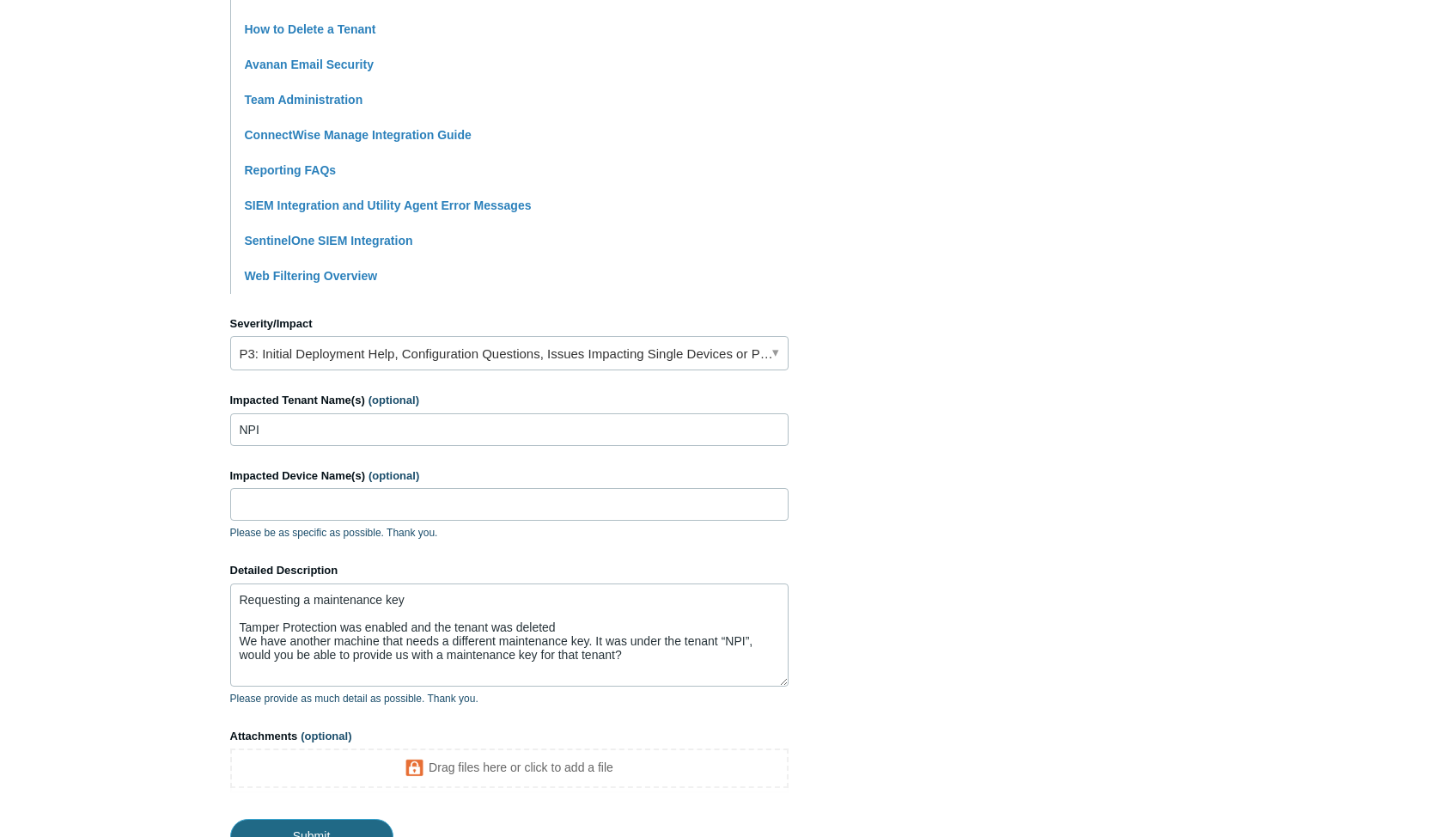
click at [299, 819] on input "Submit" at bounding box center [312, 836] width 163 height 35
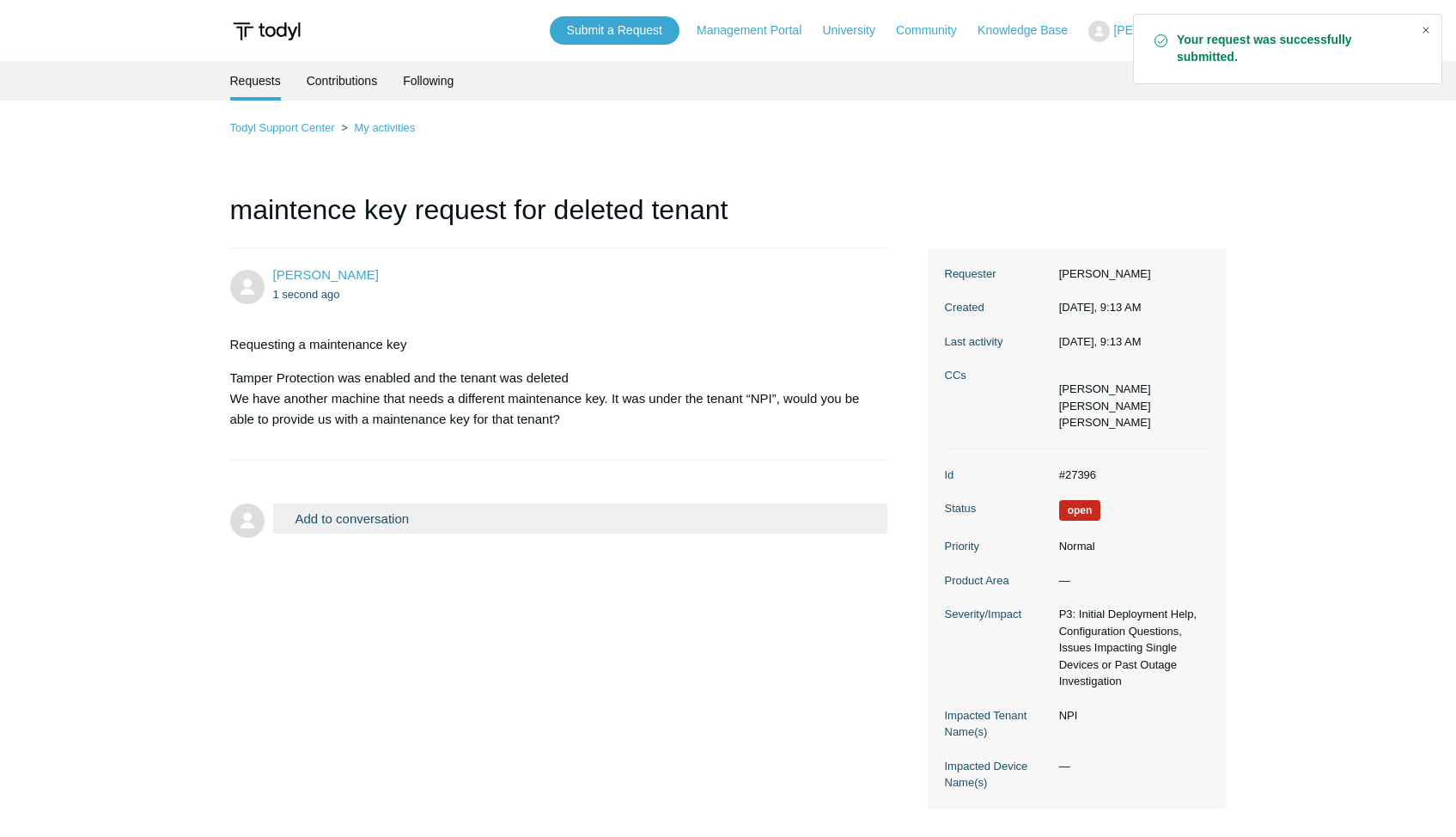
click at [1428, 30] on div "Close" at bounding box center [1426, 30] width 24 height 24
click at [363, 130] on link "My activities" at bounding box center [384, 127] width 61 height 13
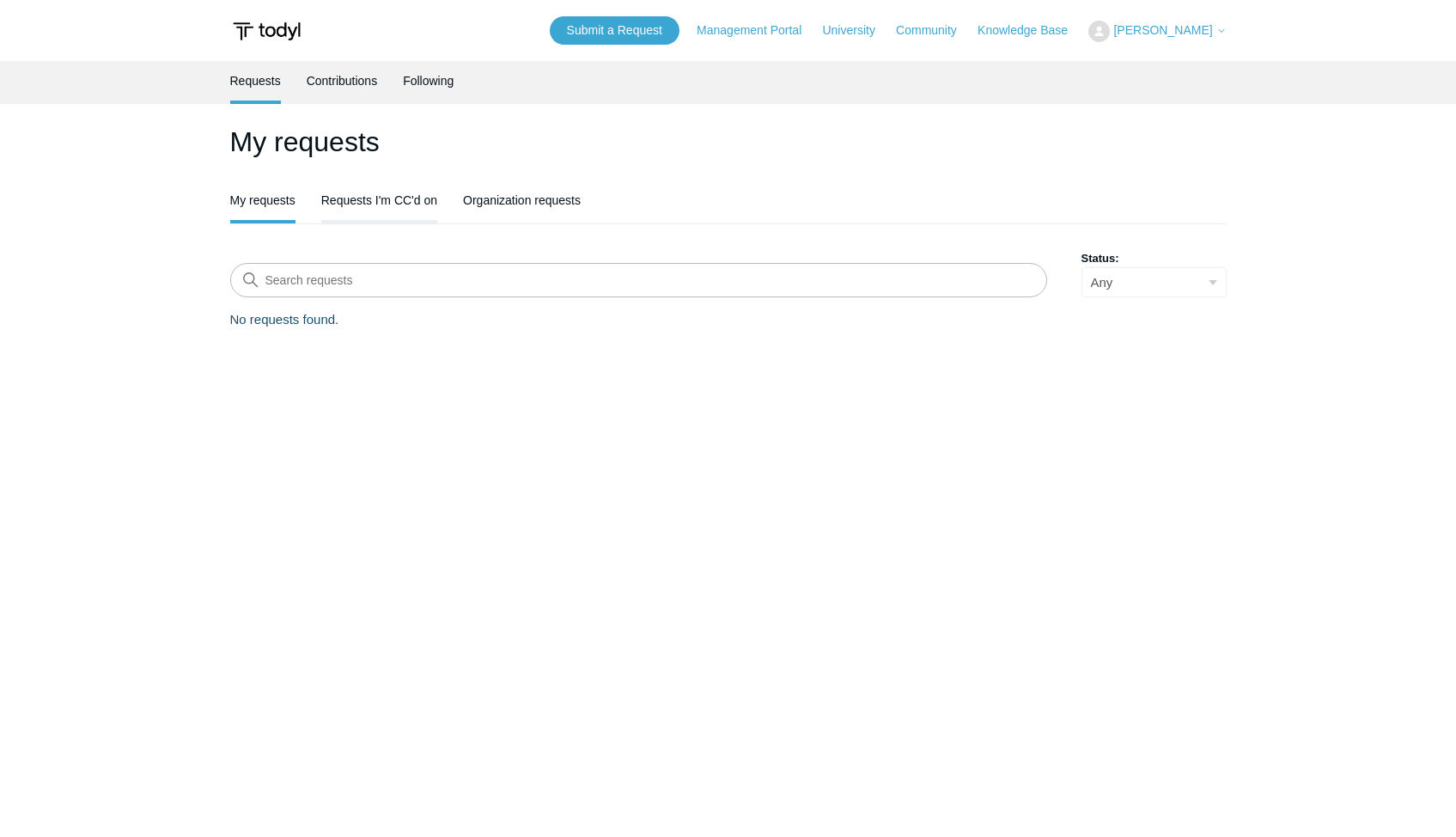
click at [377, 200] on link "Requests I'm CC'd on" at bounding box center [379, 199] width 116 height 37
